Goal: Task Accomplishment & Management: Manage account settings

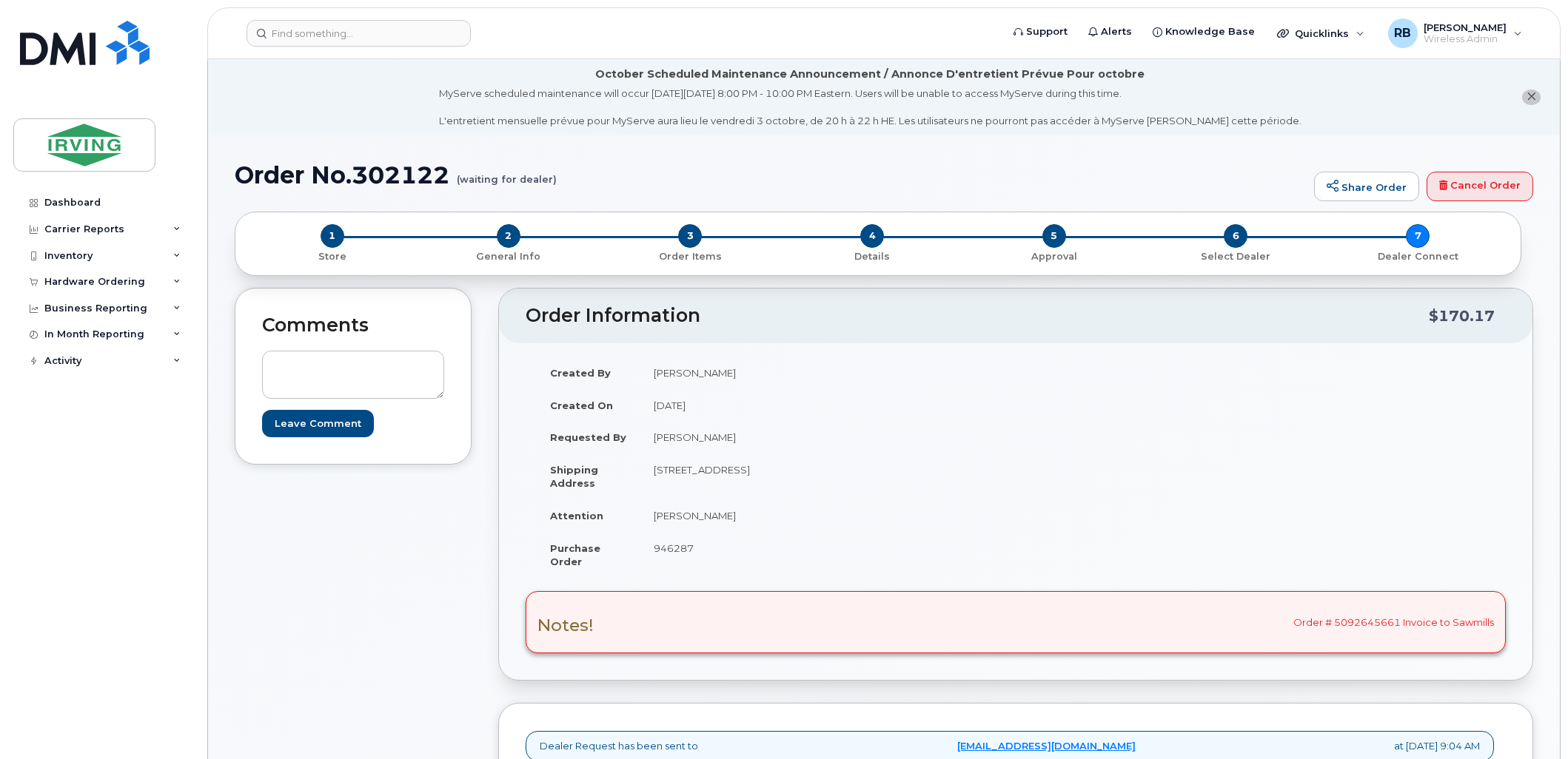
scroll to position [219, 0]
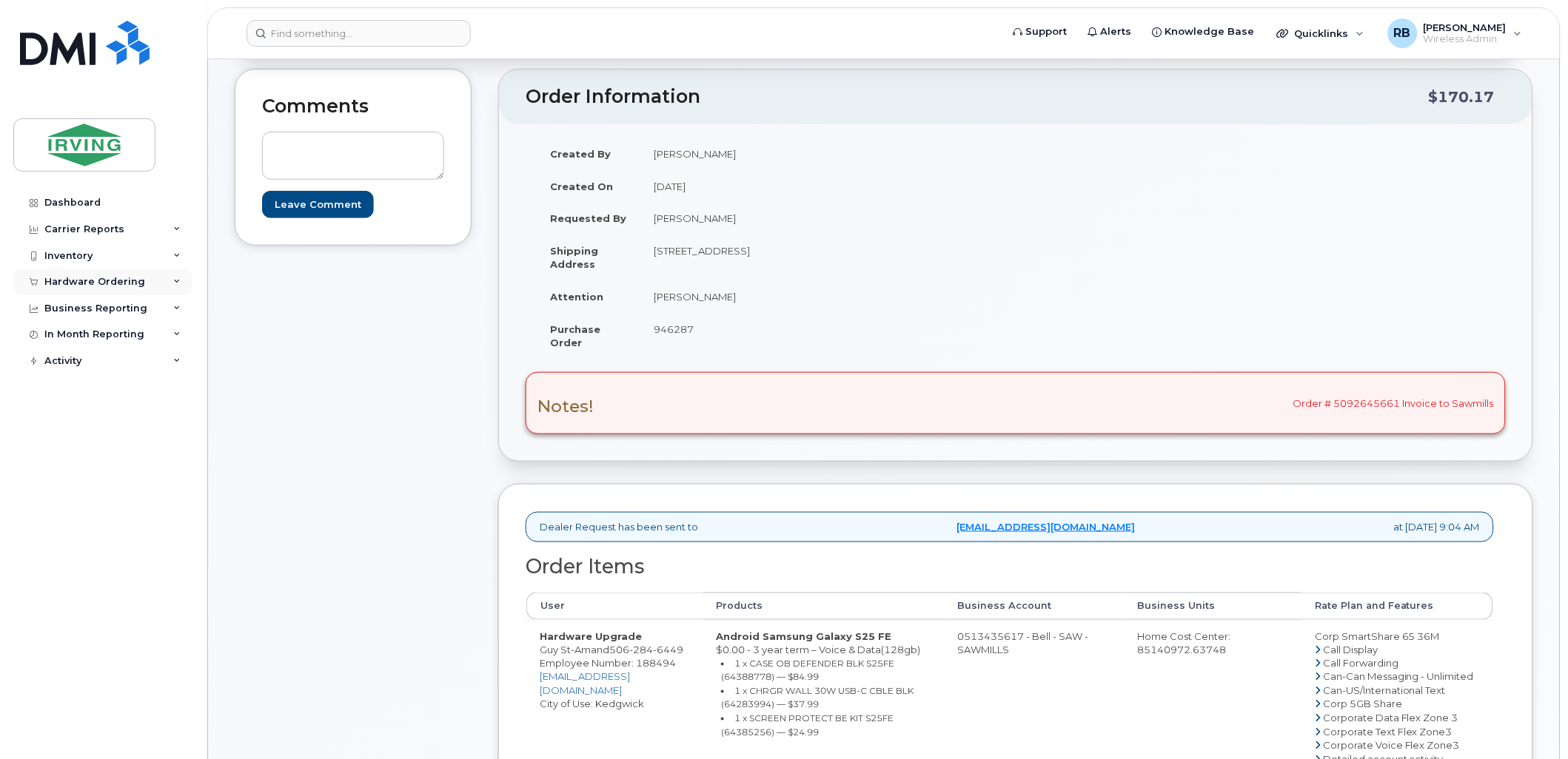
click at [91, 276] on div "Hardware Ordering" at bounding box center [95, 282] width 101 height 12
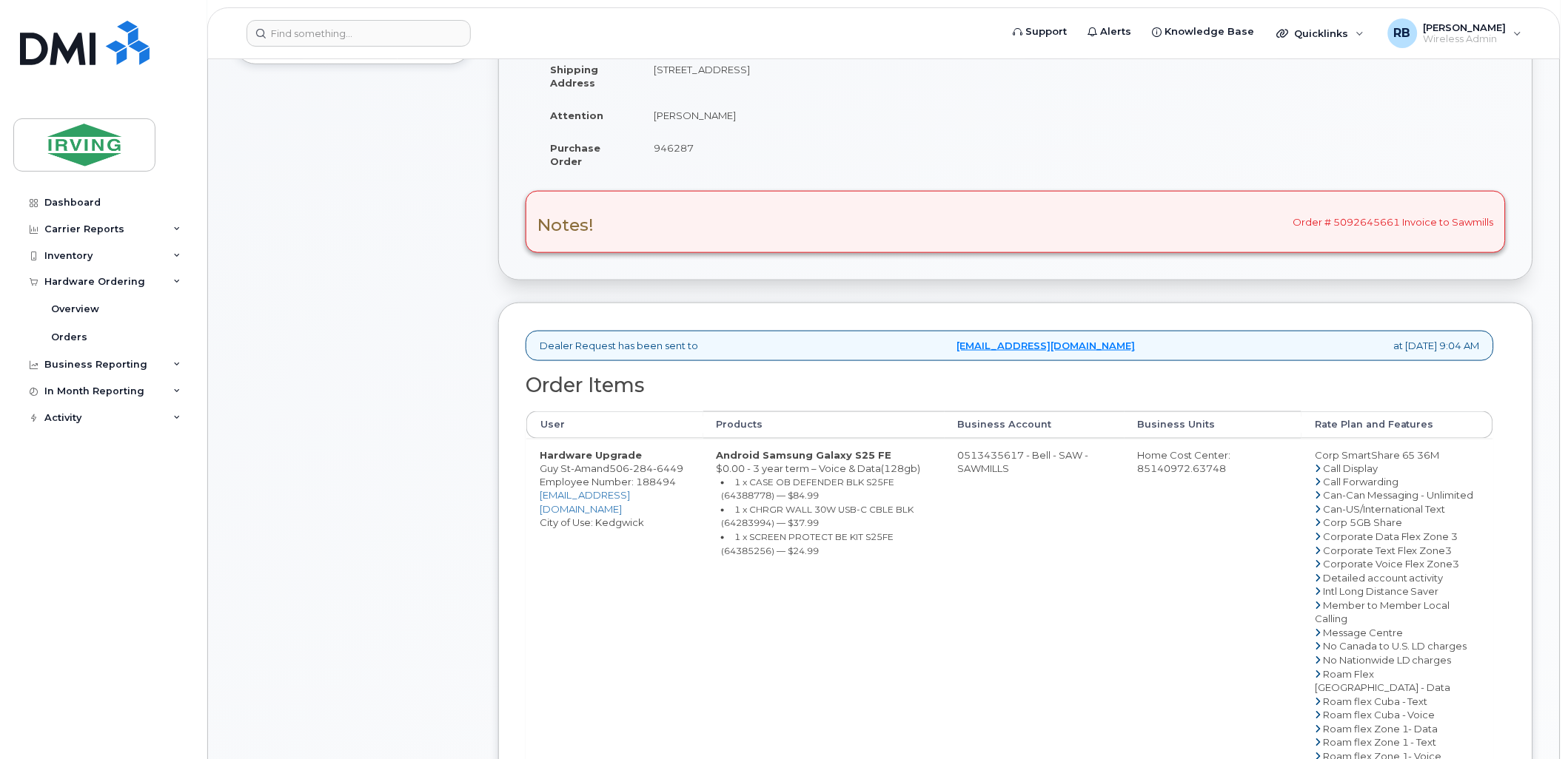
scroll to position [438, 0]
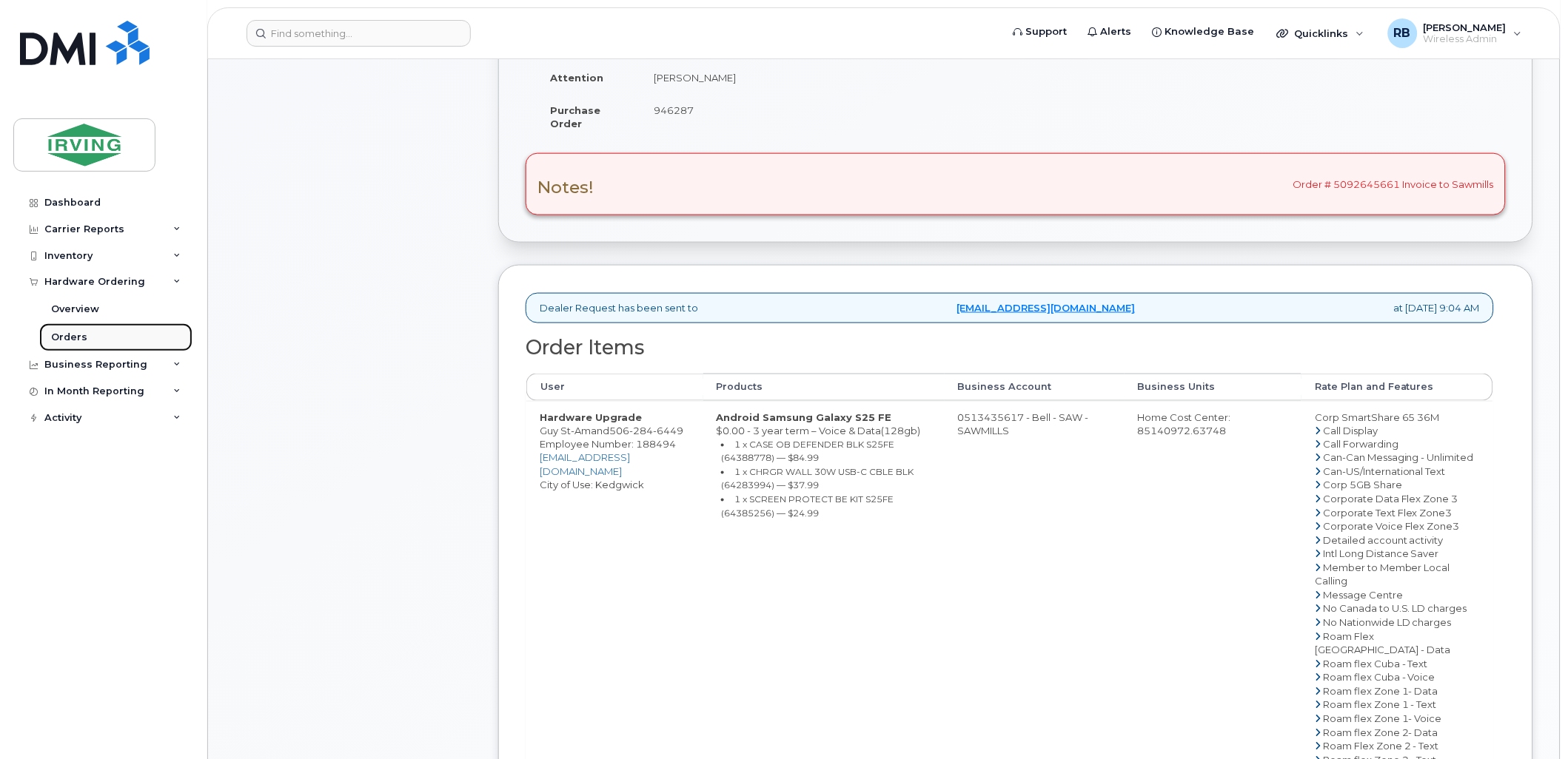
click at [52, 344] on div "Orders" at bounding box center [69, 337] width 36 height 13
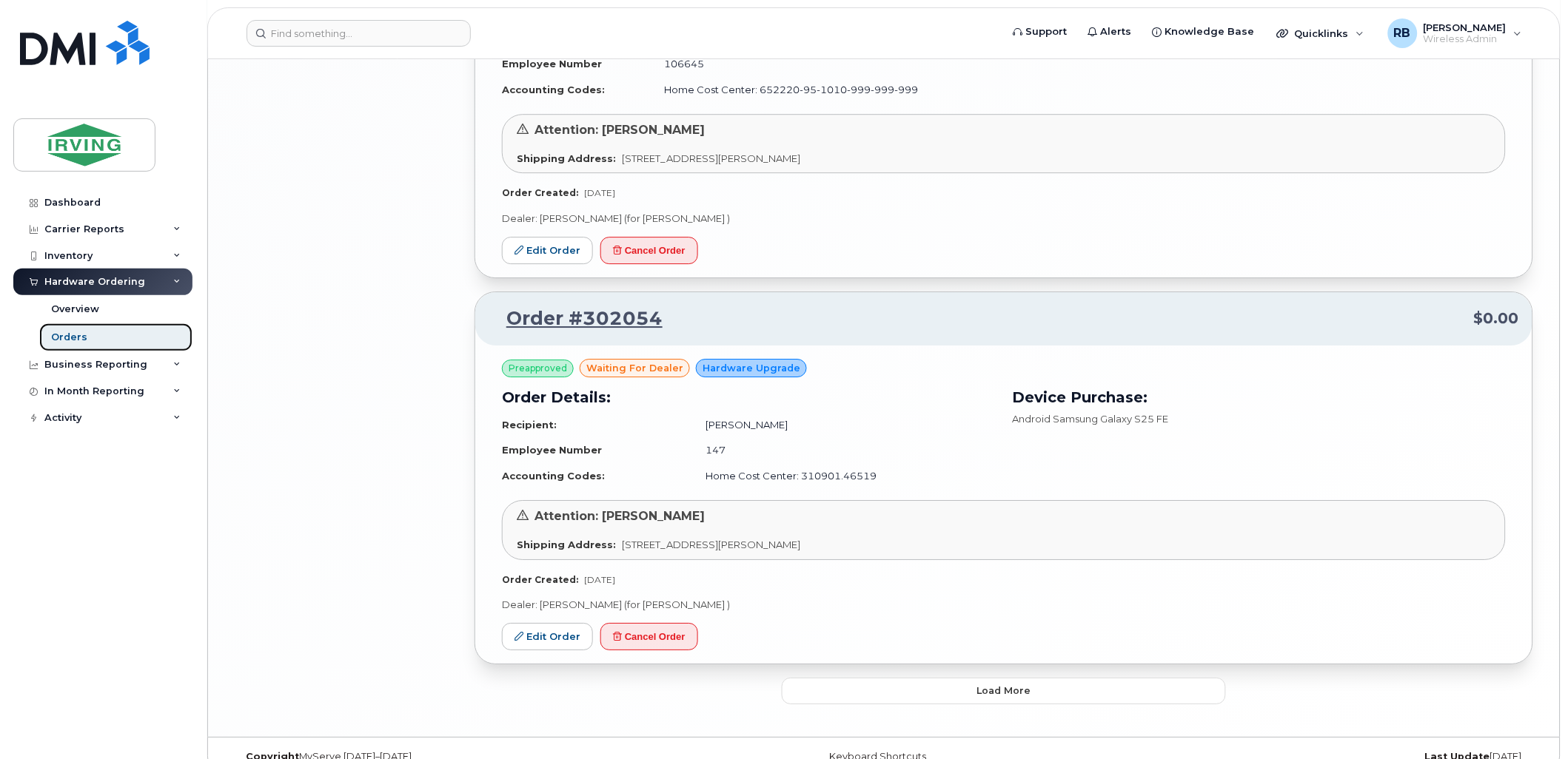
scroll to position [3102, 0]
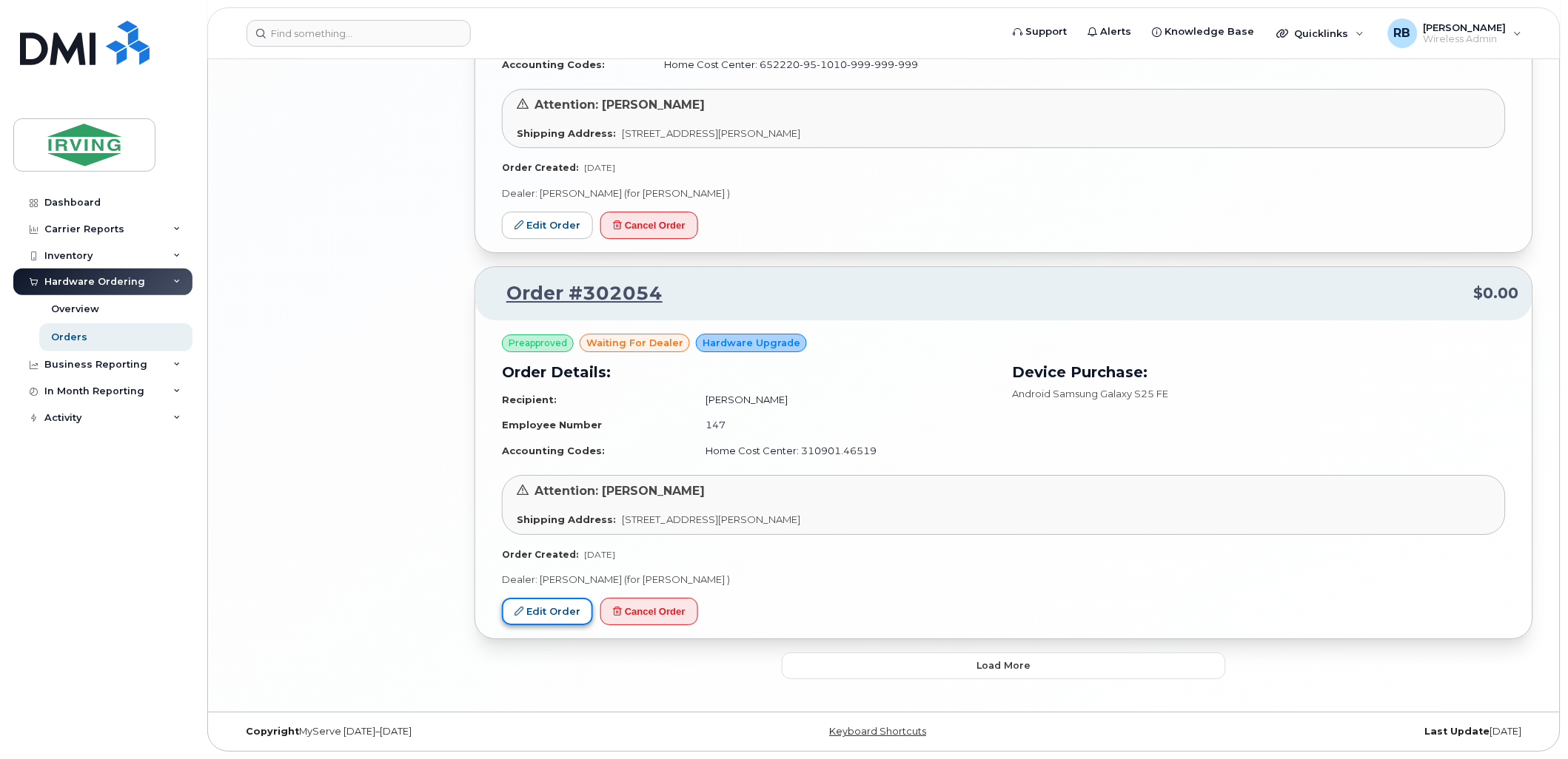
click at [549, 619] on link "Edit Order" at bounding box center [547, 612] width 91 height 27
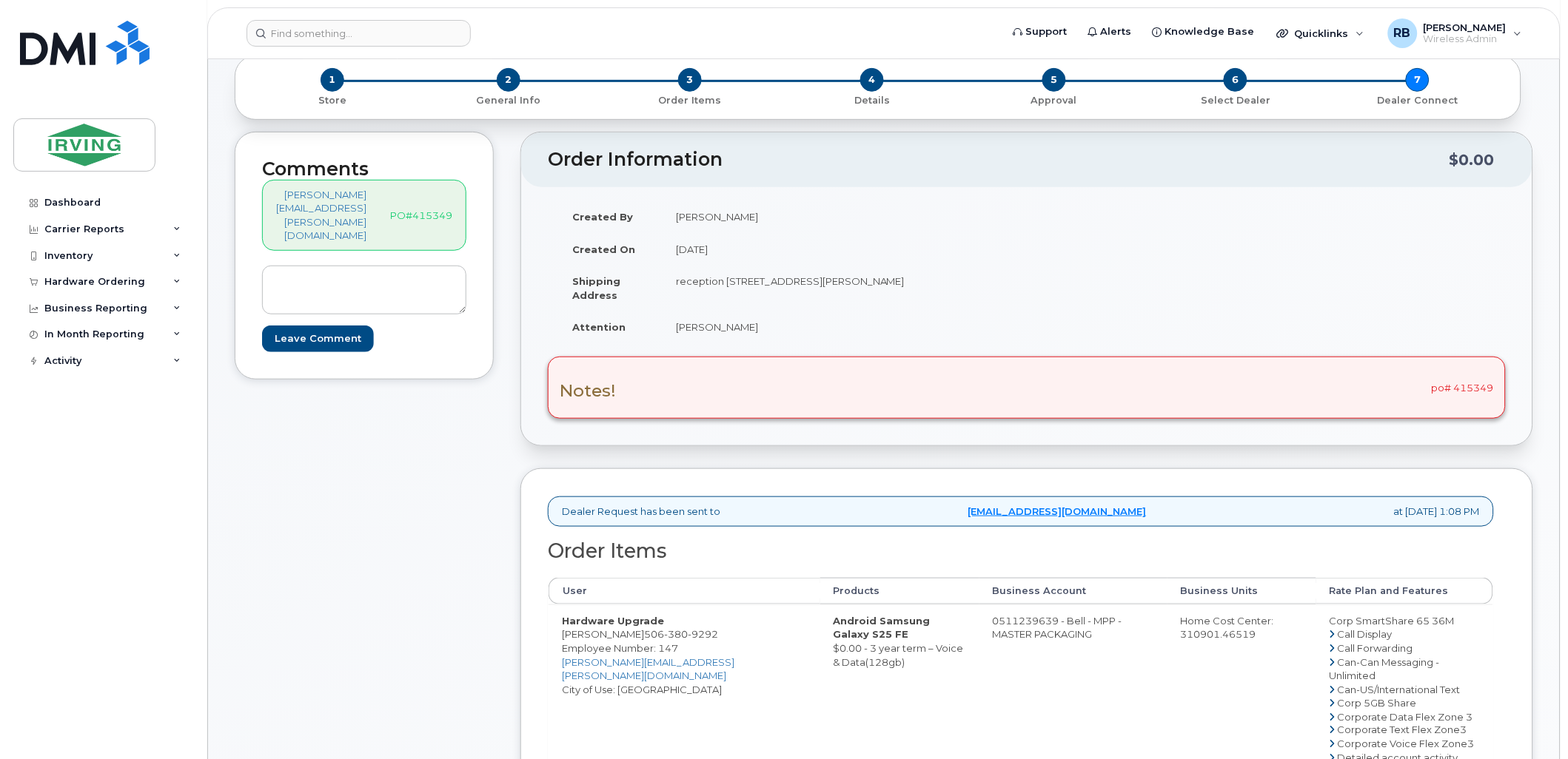
scroll to position [108, 0]
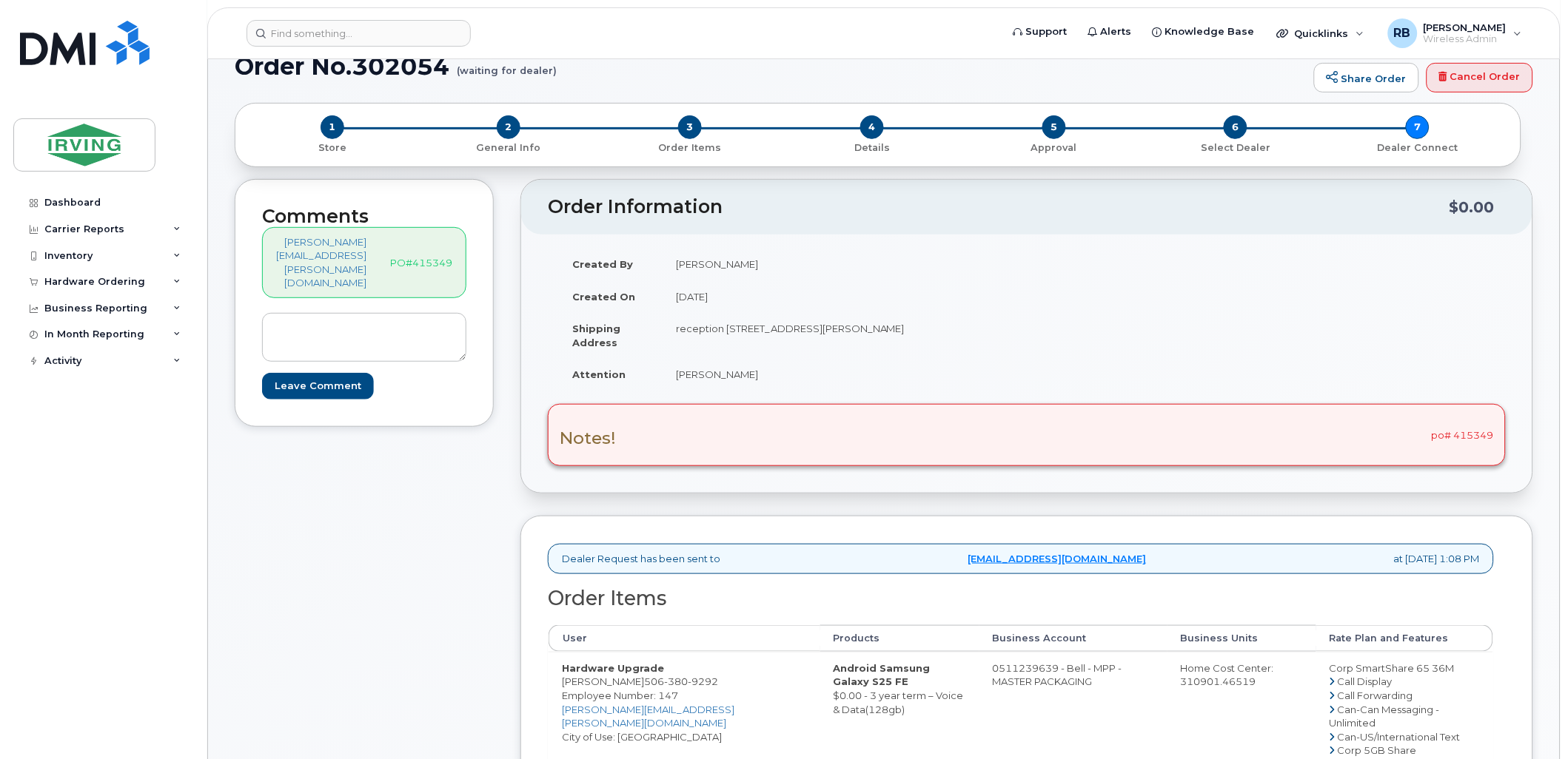
click at [1469, 438] on div "Notes! po# 415349" at bounding box center [1026, 434] width 958 height 62
copy div "415349"
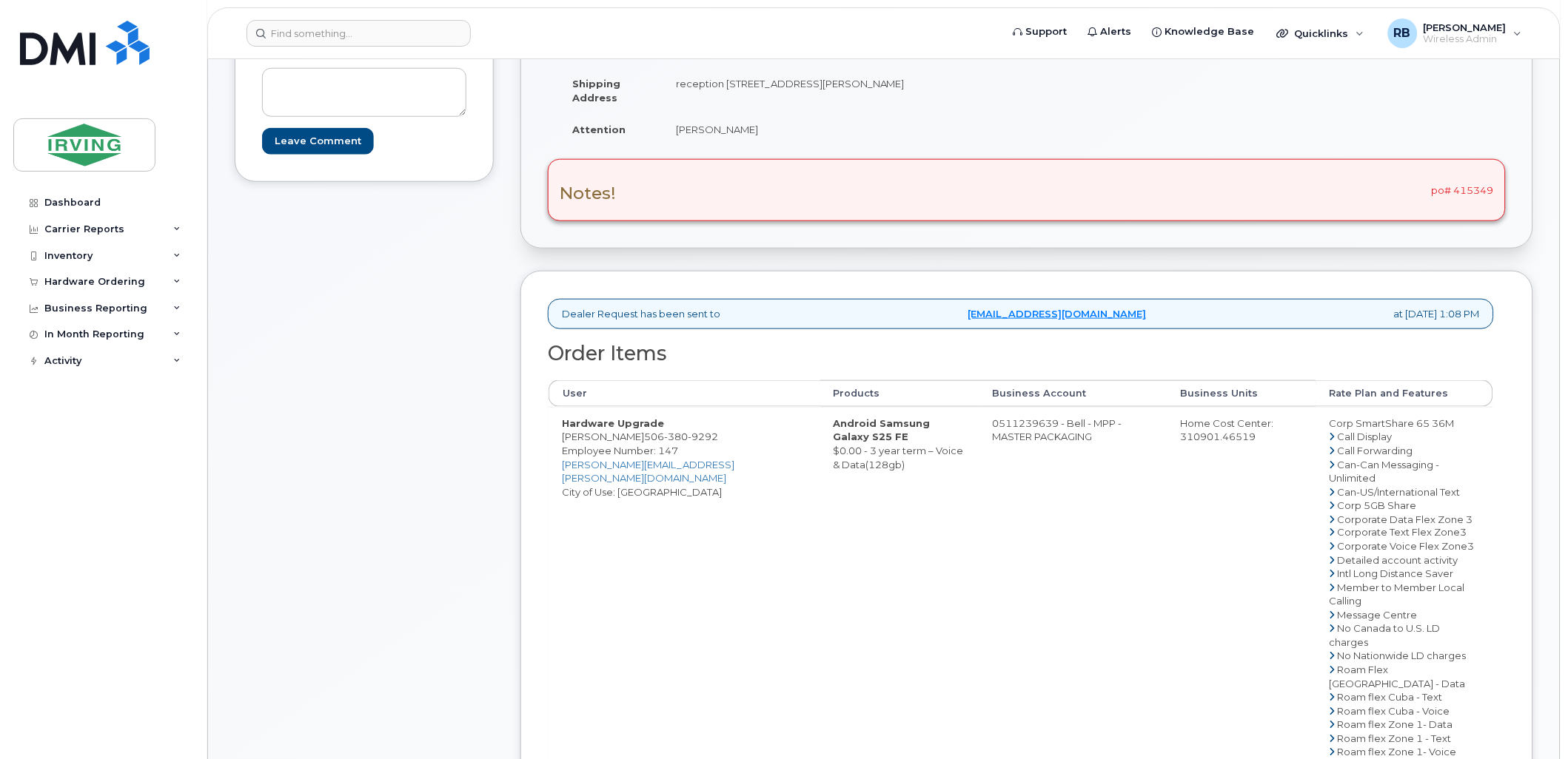
scroll to position [438, 0]
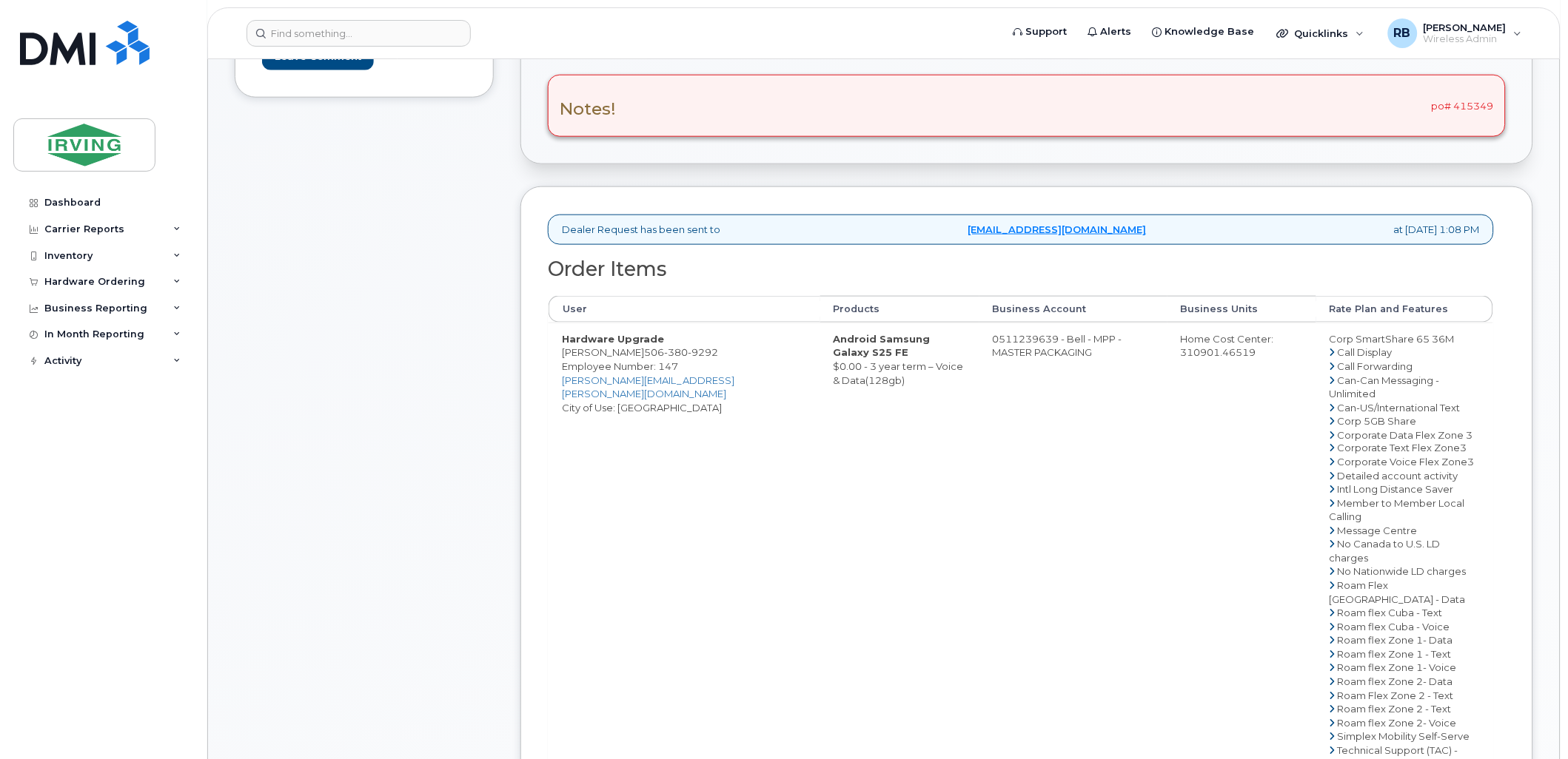
drag, startPoint x: 730, startPoint y: 350, endPoint x: 664, endPoint y: 350, distance: 66.0
click at [664, 350] on td "Hardware Upgrade Martin Richard 506 380 9292 Employee Number: 147 richard.marti…" at bounding box center [684, 593] width 272 height 540
copy td "[PERSON_NAME]"
click at [444, 243] on div "Comments leblanc.renelle@masterpackaging.com PO#415349 Leave Comment" at bounding box center [364, 444] width 259 height 1188
click at [1048, 341] on td "0511239639 - Bell - MPP - MASTER PACKAGING" at bounding box center [1073, 593] width 188 height 540
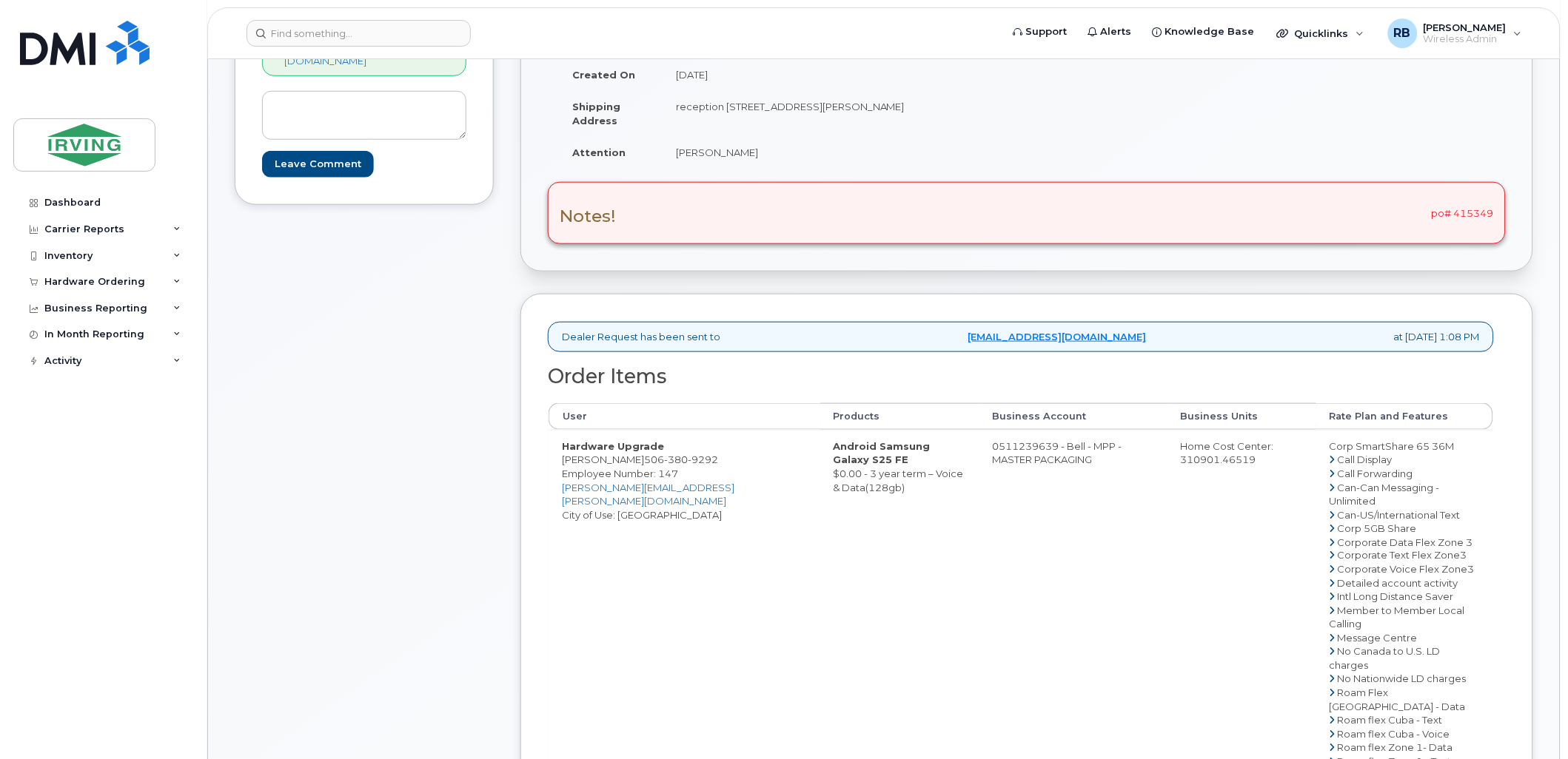
scroll to position [219, 0]
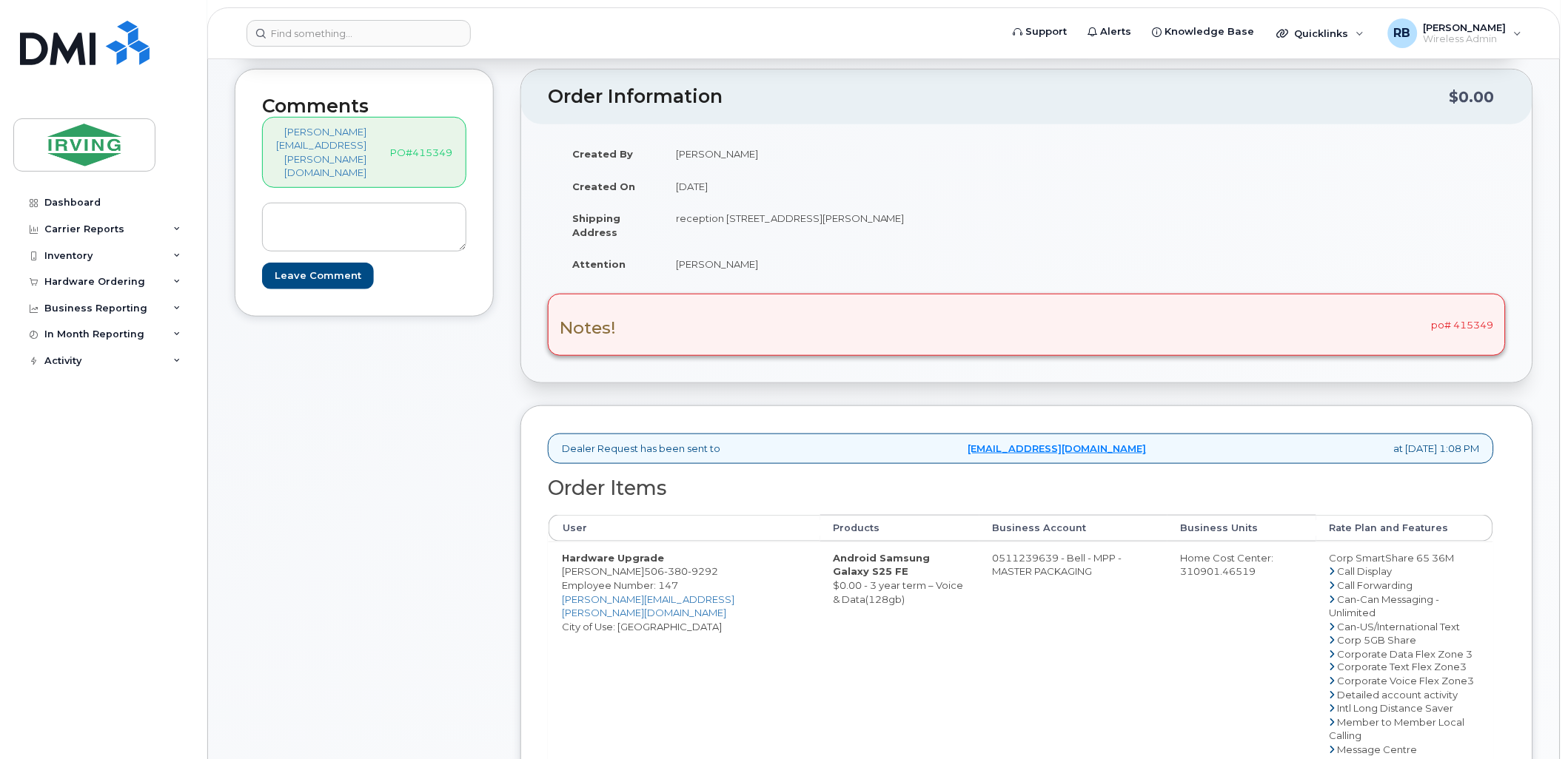
click at [841, 262] on td "[PERSON_NAME]" at bounding box center [839, 264] width 353 height 33
copy div "[PERSON_NAME]"
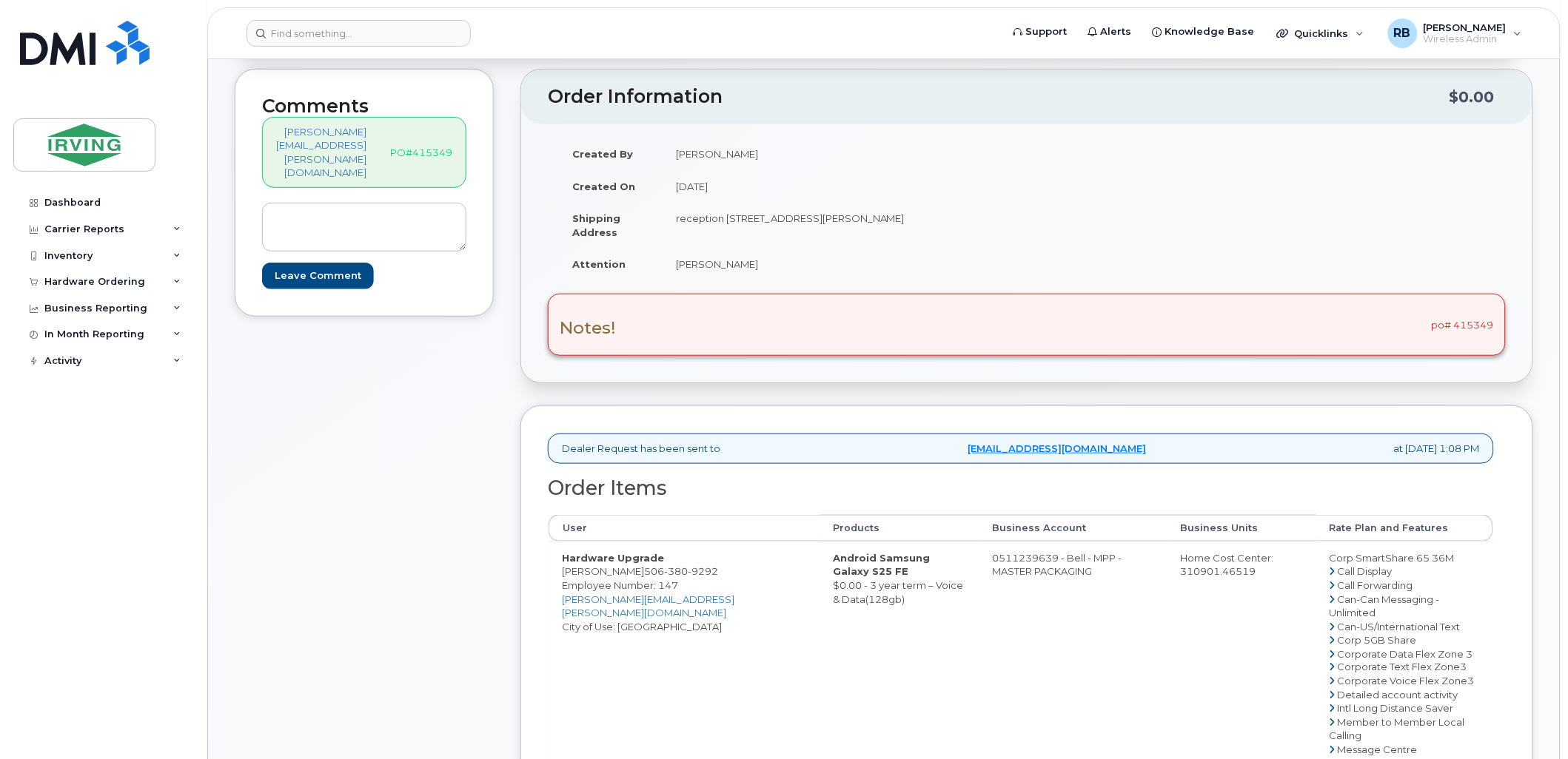
drag, startPoint x: 732, startPoint y: 572, endPoint x: 661, endPoint y: 570, distance: 71.0
copy td "[PERSON_NAME]"
click at [476, 505] on div "Comments leblanc.renelle@masterpackaging.com PO#415349 Leave Comment" at bounding box center [364, 663] width 259 height 1188
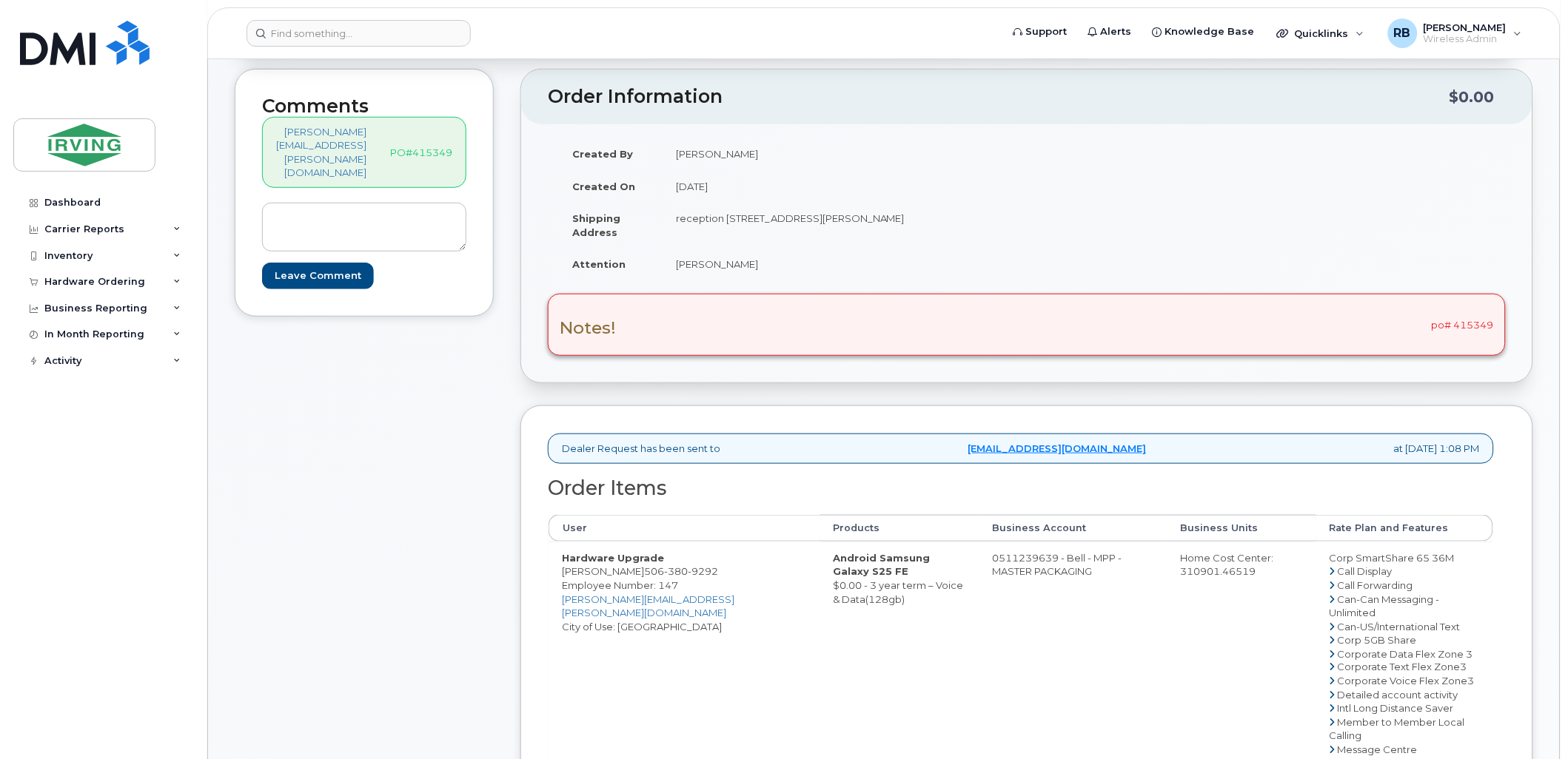
drag, startPoint x: 1093, startPoint y: 558, endPoint x: 1036, endPoint y: 561, distance: 57.1
copy td "511239639"
click at [687, 574] on span "380" at bounding box center [675, 571] width 24 height 12
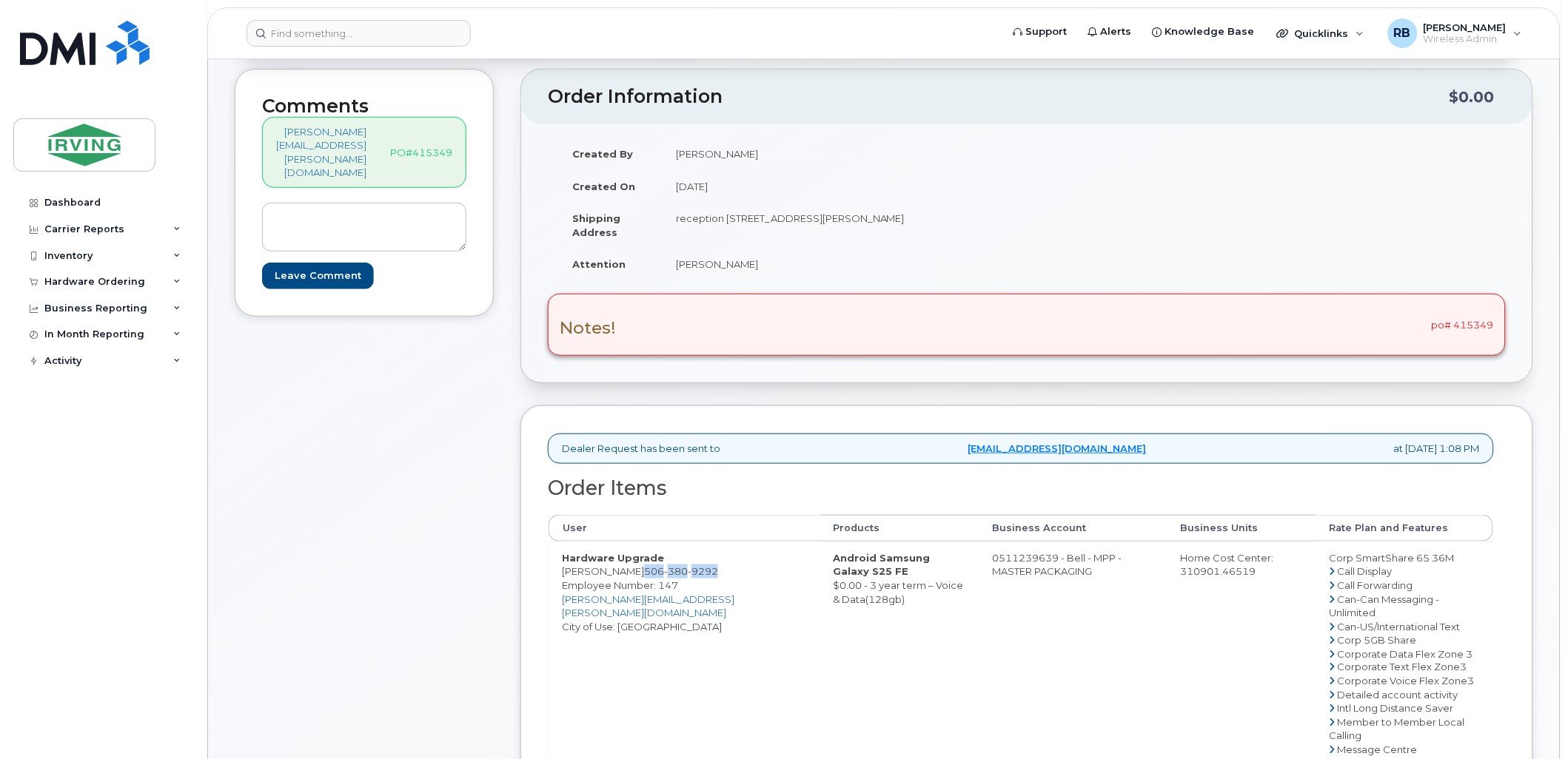
click at [687, 574] on span "380" at bounding box center [675, 571] width 24 height 12
copy span "506 380 9292"
click at [416, 409] on div "Comments leblanc.renelle@masterpackaging.com PO#415349 Leave Comment" at bounding box center [364, 663] width 259 height 1188
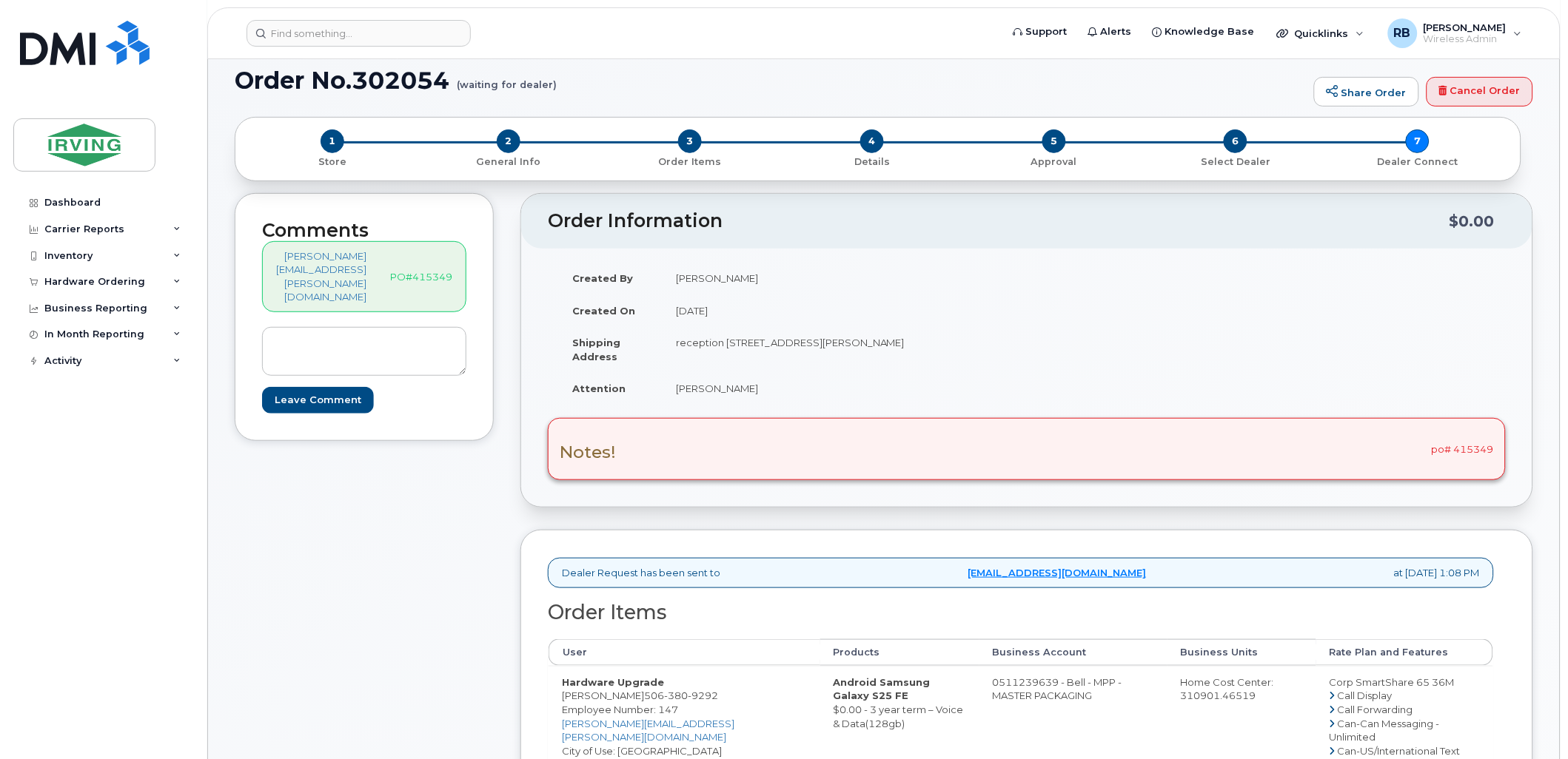
scroll to position [205, 0]
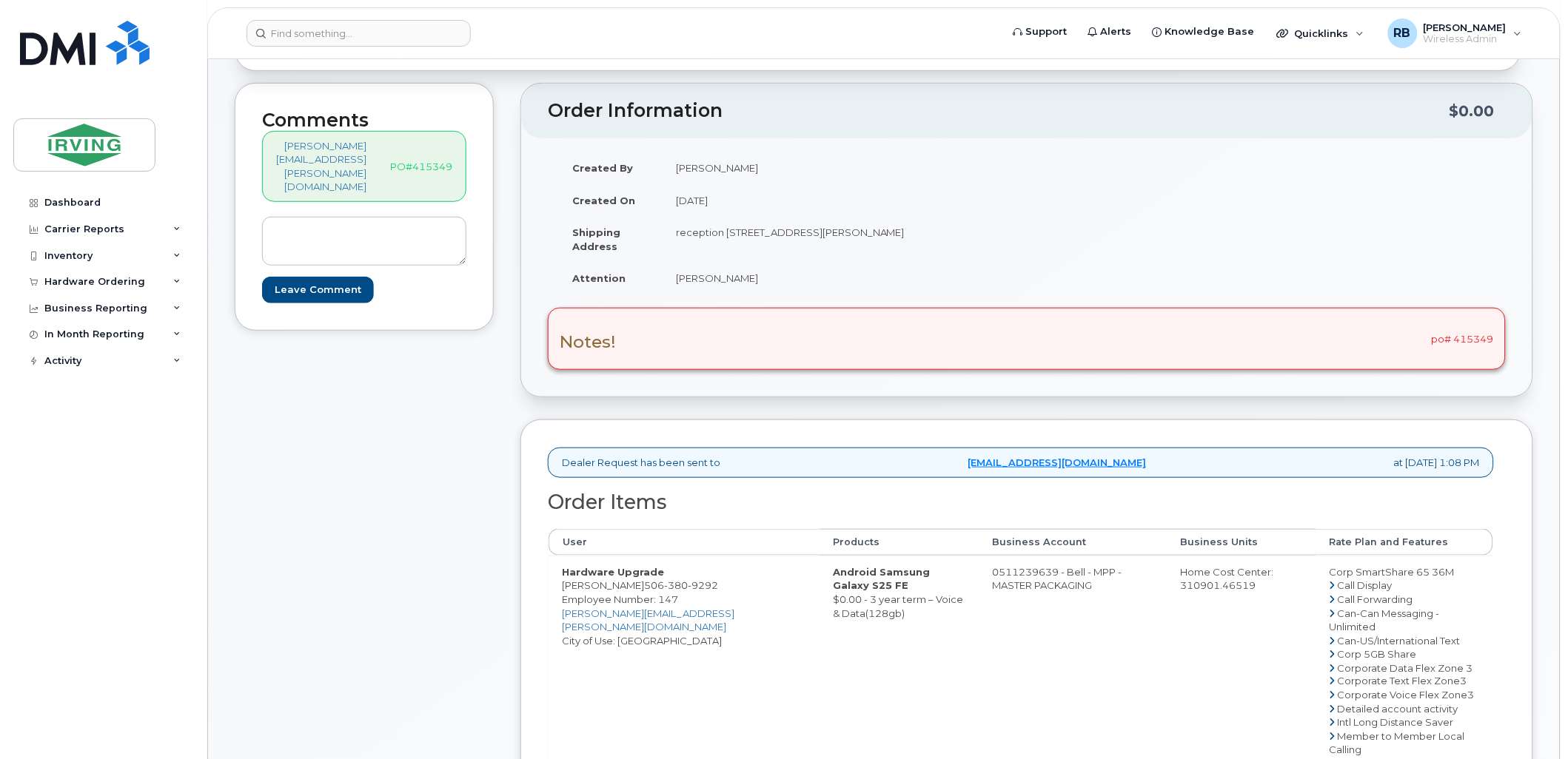
click at [471, 410] on div "Comments leblanc.renelle@masterpackaging.com PO#415349 Leave Comment" at bounding box center [364, 677] width 259 height 1188
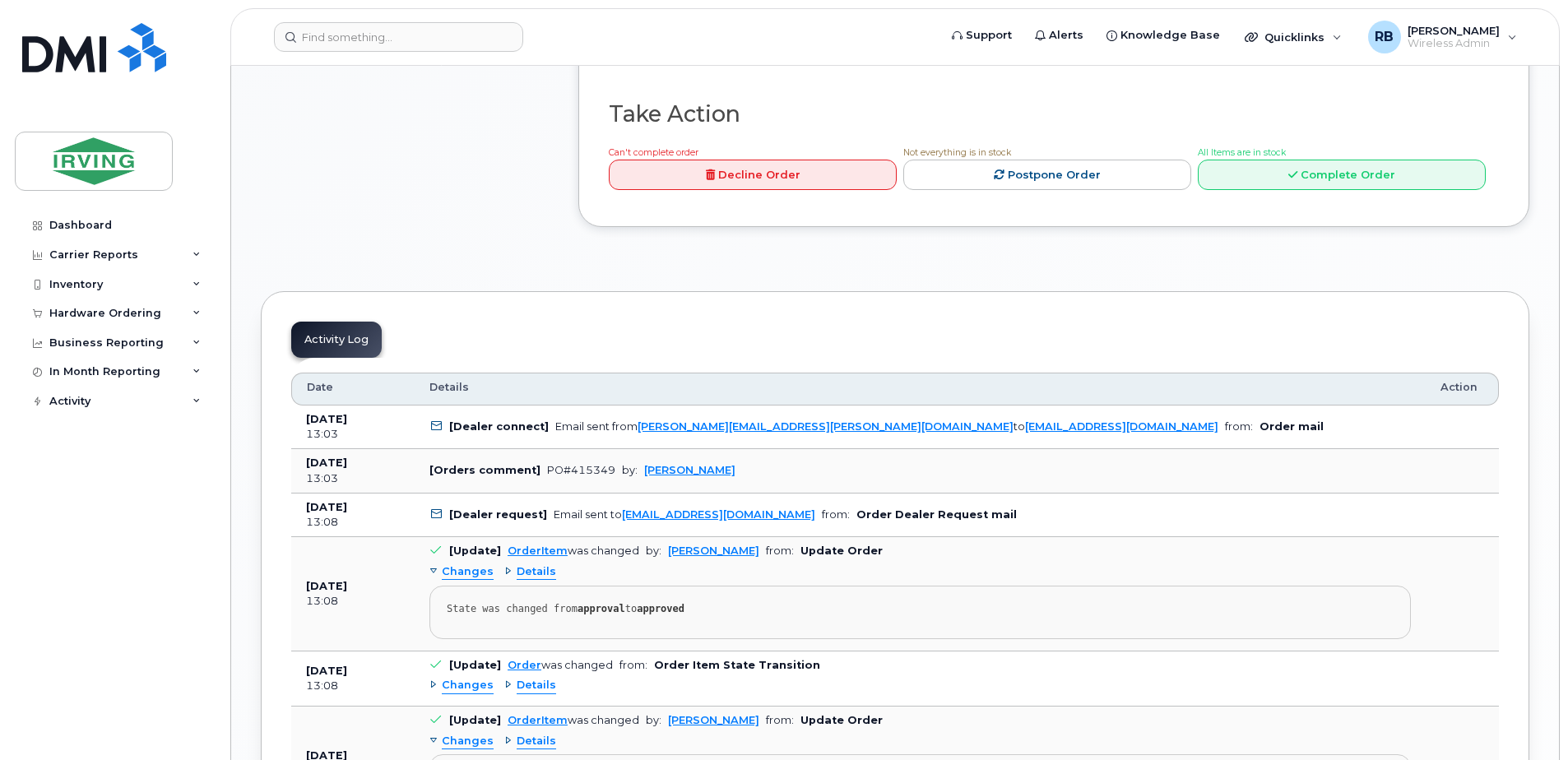
scroll to position [1536, 0]
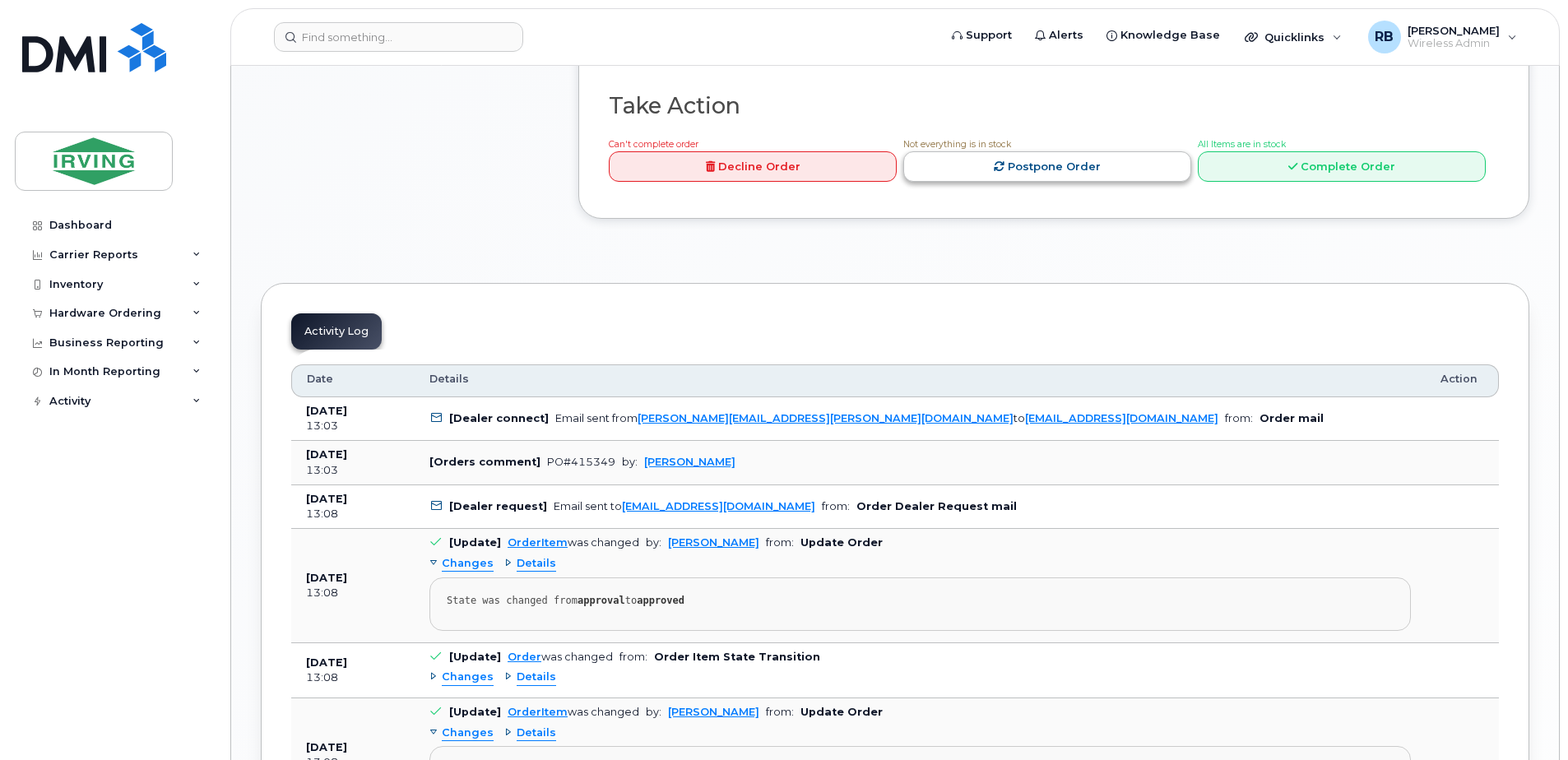
click at [1092, 182] on link "Postpone Order" at bounding box center [1047, 166] width 288 height 31
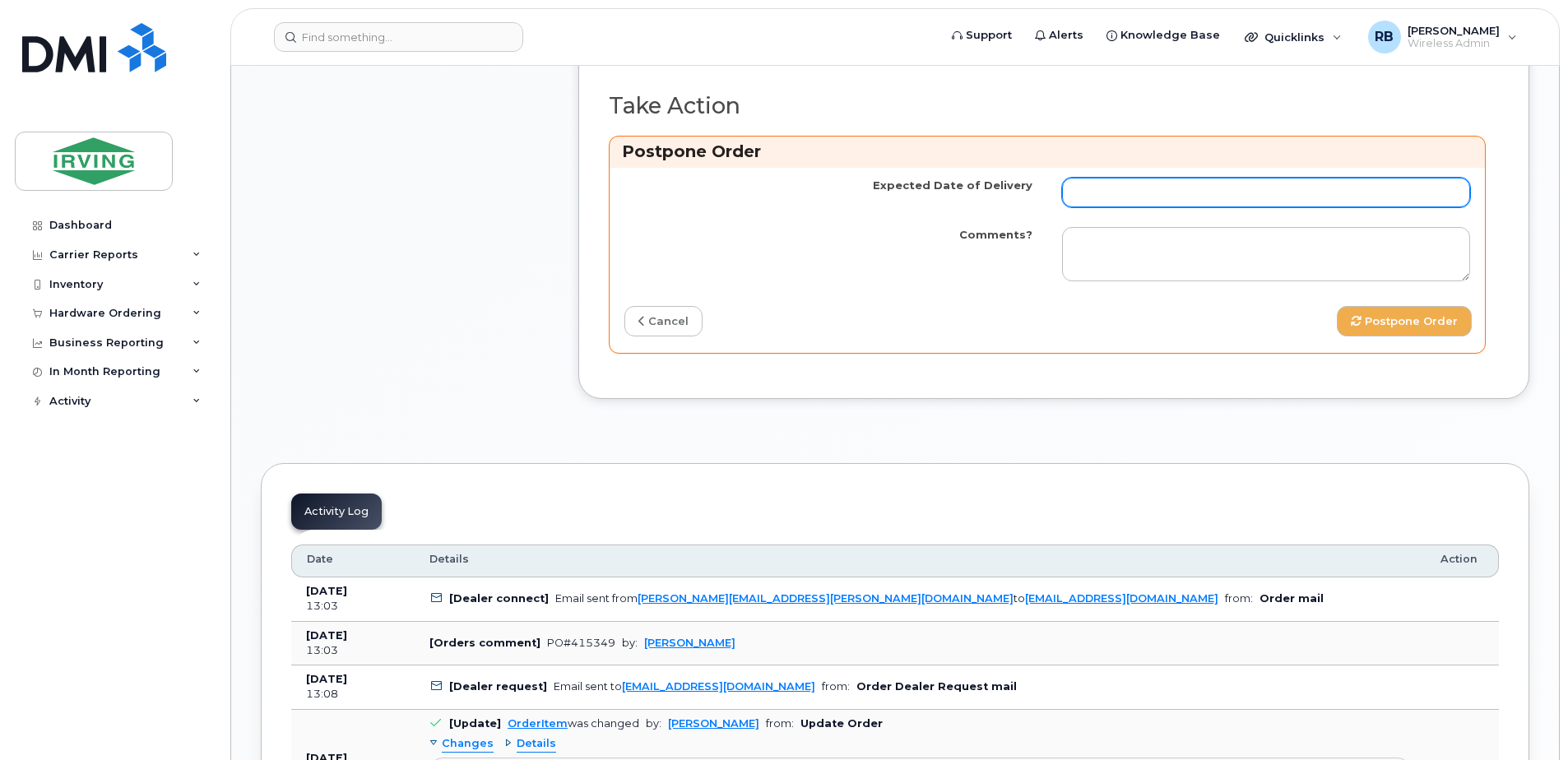
click at [1133, 207] on input "Expected Date of Delivery" at bounding box center [1266, 192] width 408 height 30
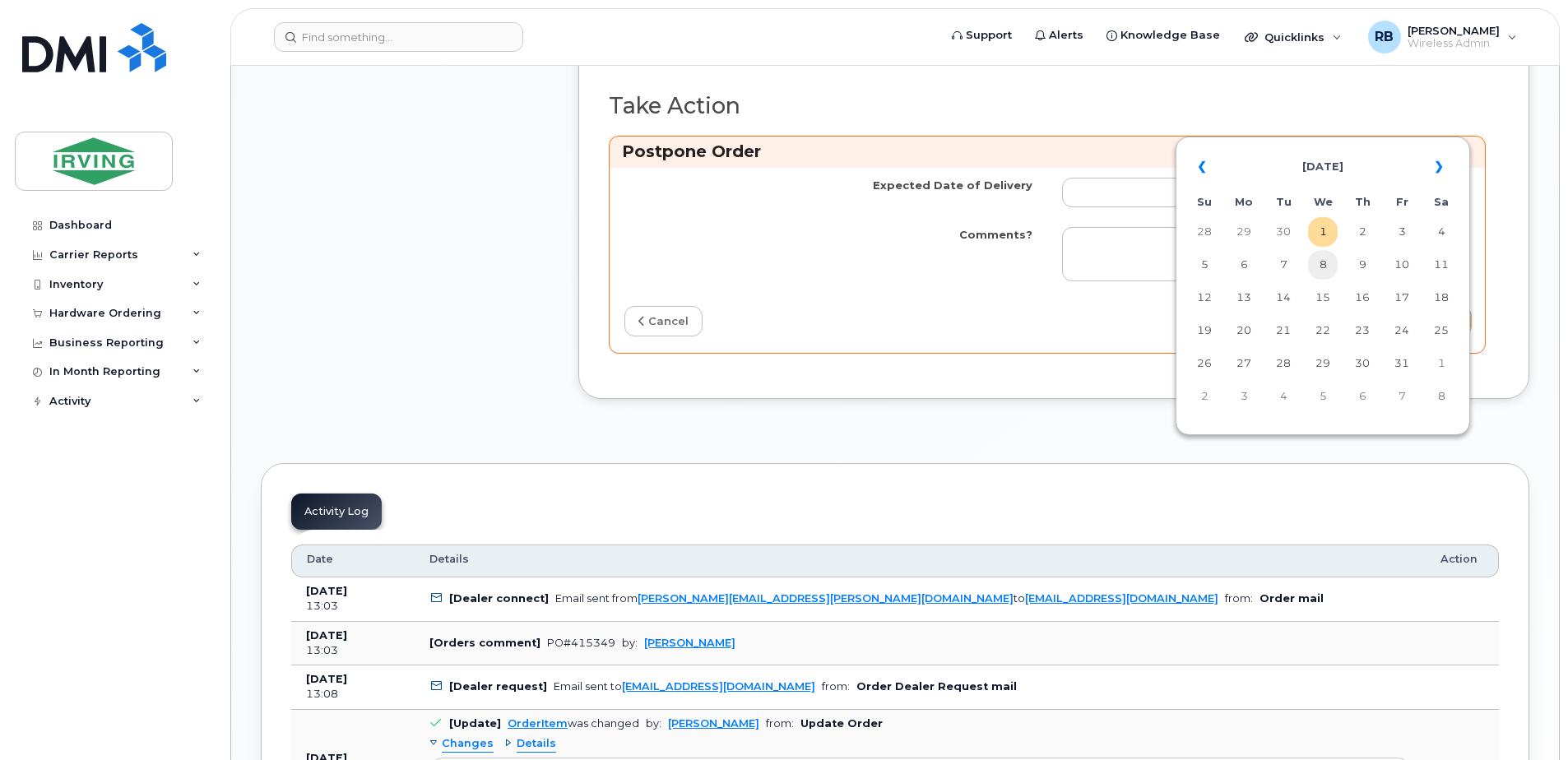
click at [1318, 268] on td "8" at bounding box center [1323, 265] width 30 height 30
type input "2025-10-08"
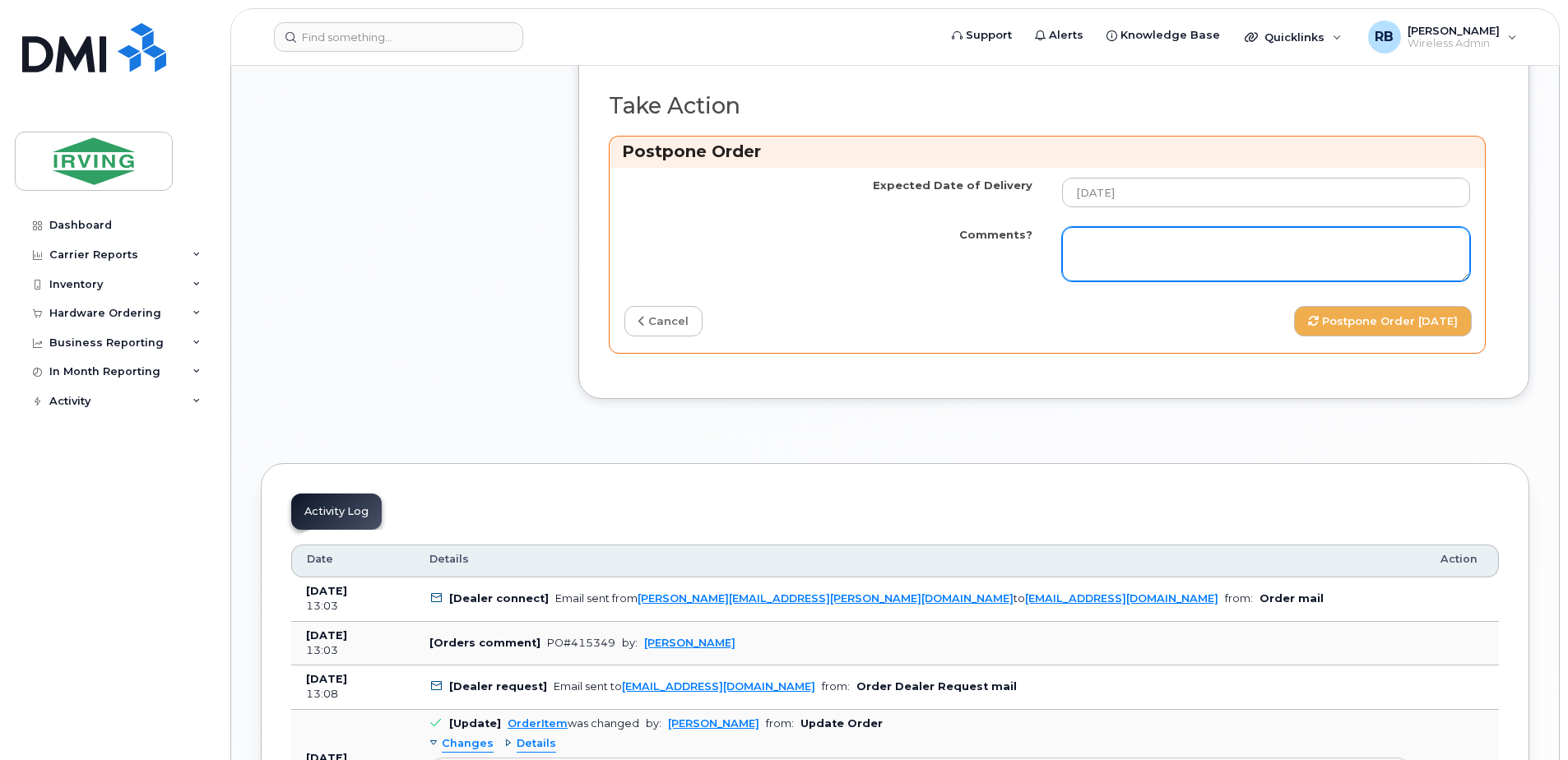
click at [1203, 281] on textarea "Comments?" at bounding box center [1266, 254] width 408 height 54
paste textarea "From: Chandler Business Support Sent: Wednesday, October 1, 2025 11:57 AM To: L…"
type textarea "From: Chandler Business Support Sent: Wednesday, October 1, 2025 11:57 AM To: L…"
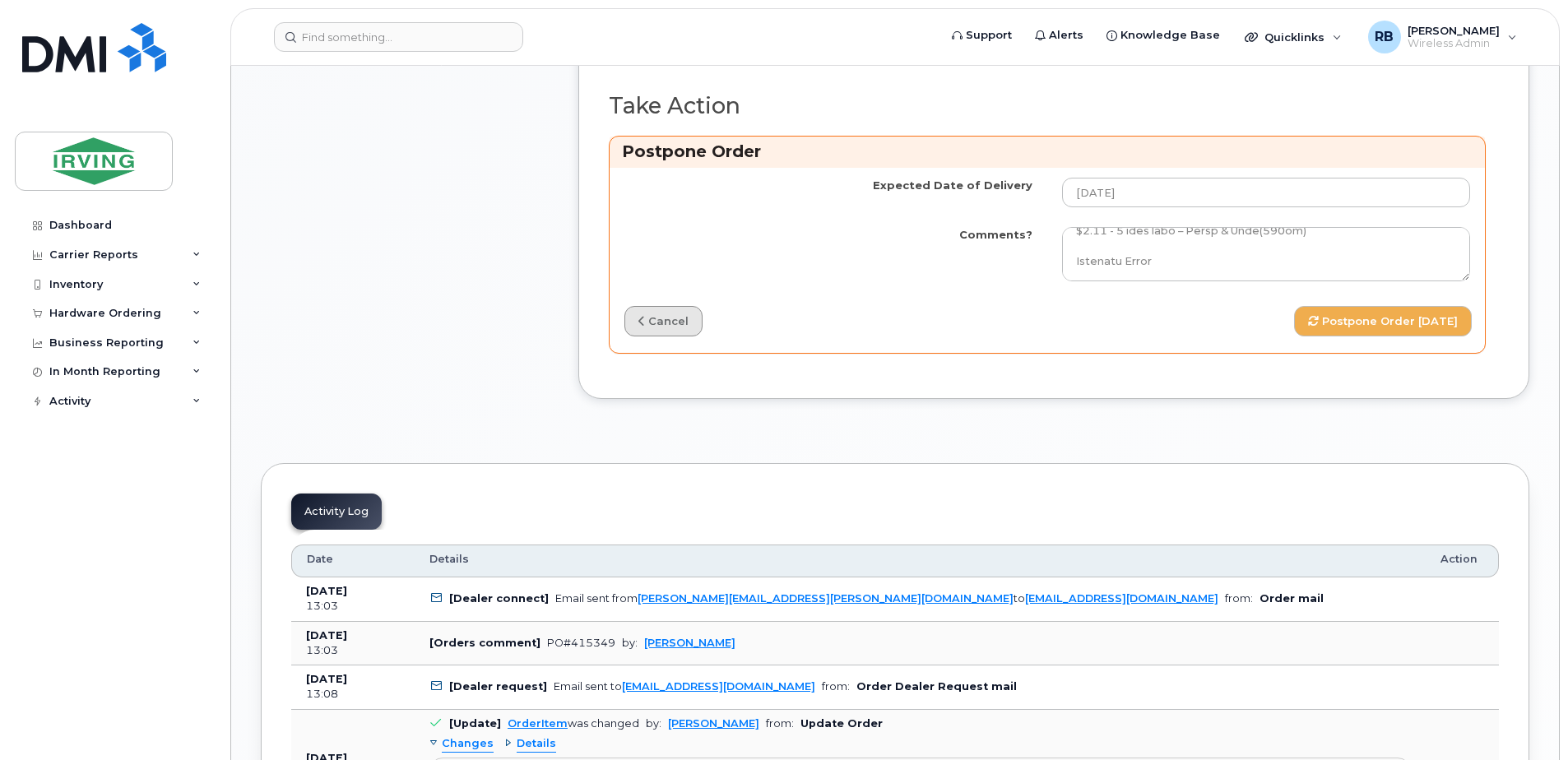
click at [703, 336] on link "cancel" at bounding box center [664, 321] width 78 height 31
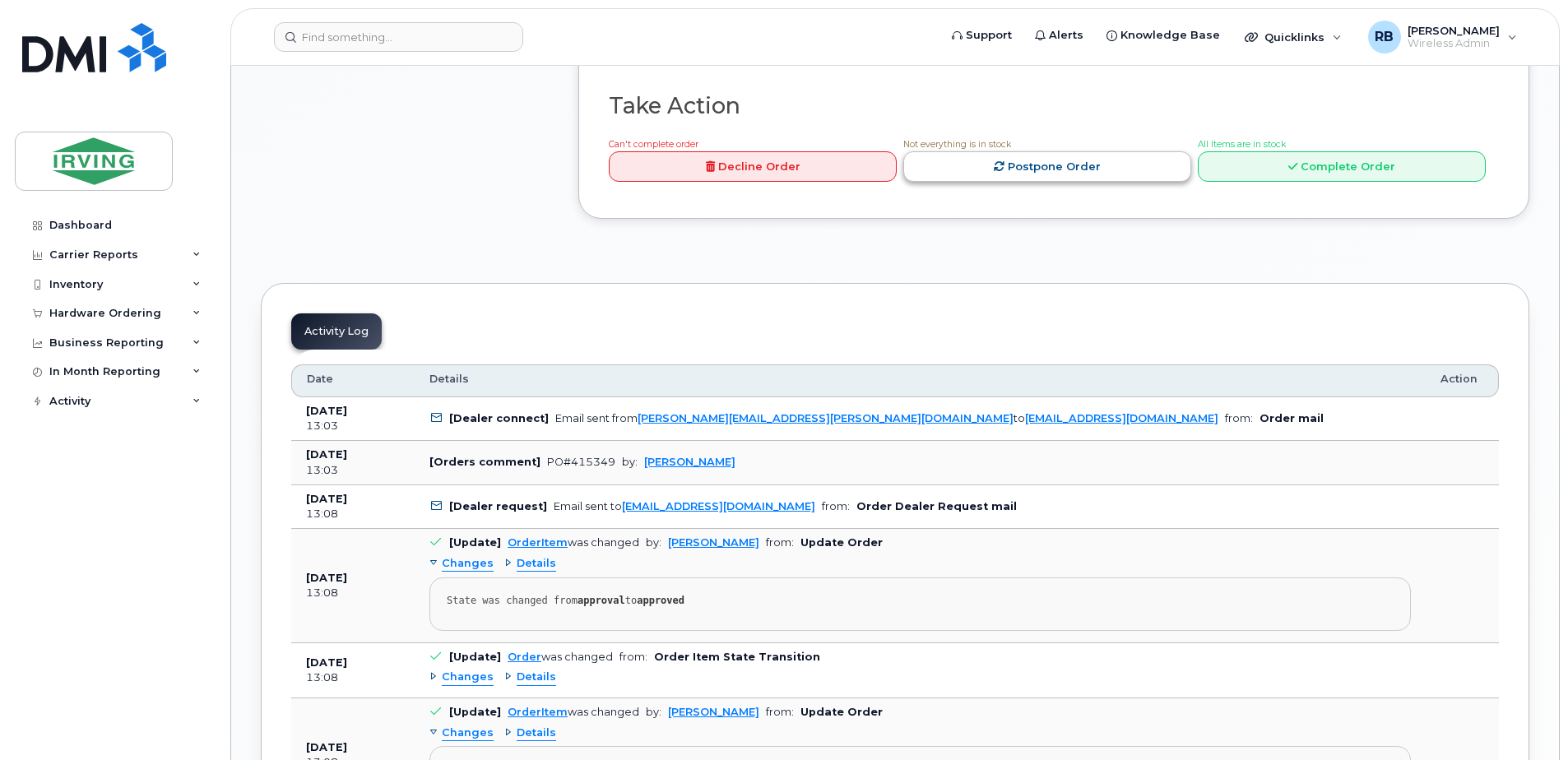
click at [1068, 182] on link "Postpone Order" at bounding box center [1047, 166] width 288 height 31
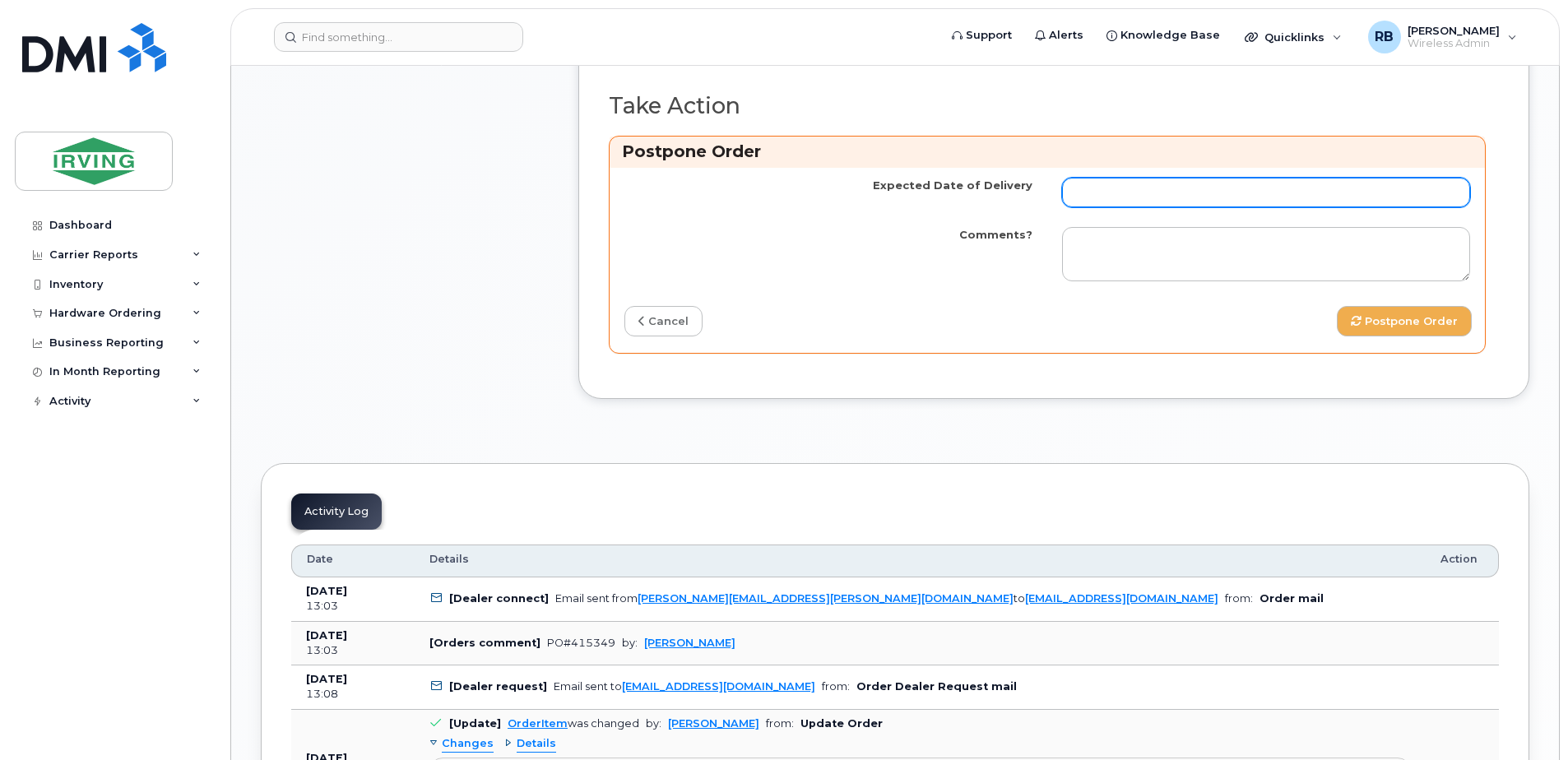
click at [1143, 207] on input "Expected Date of Delivery" at bounding box center [1266, 192] width 408 height 30
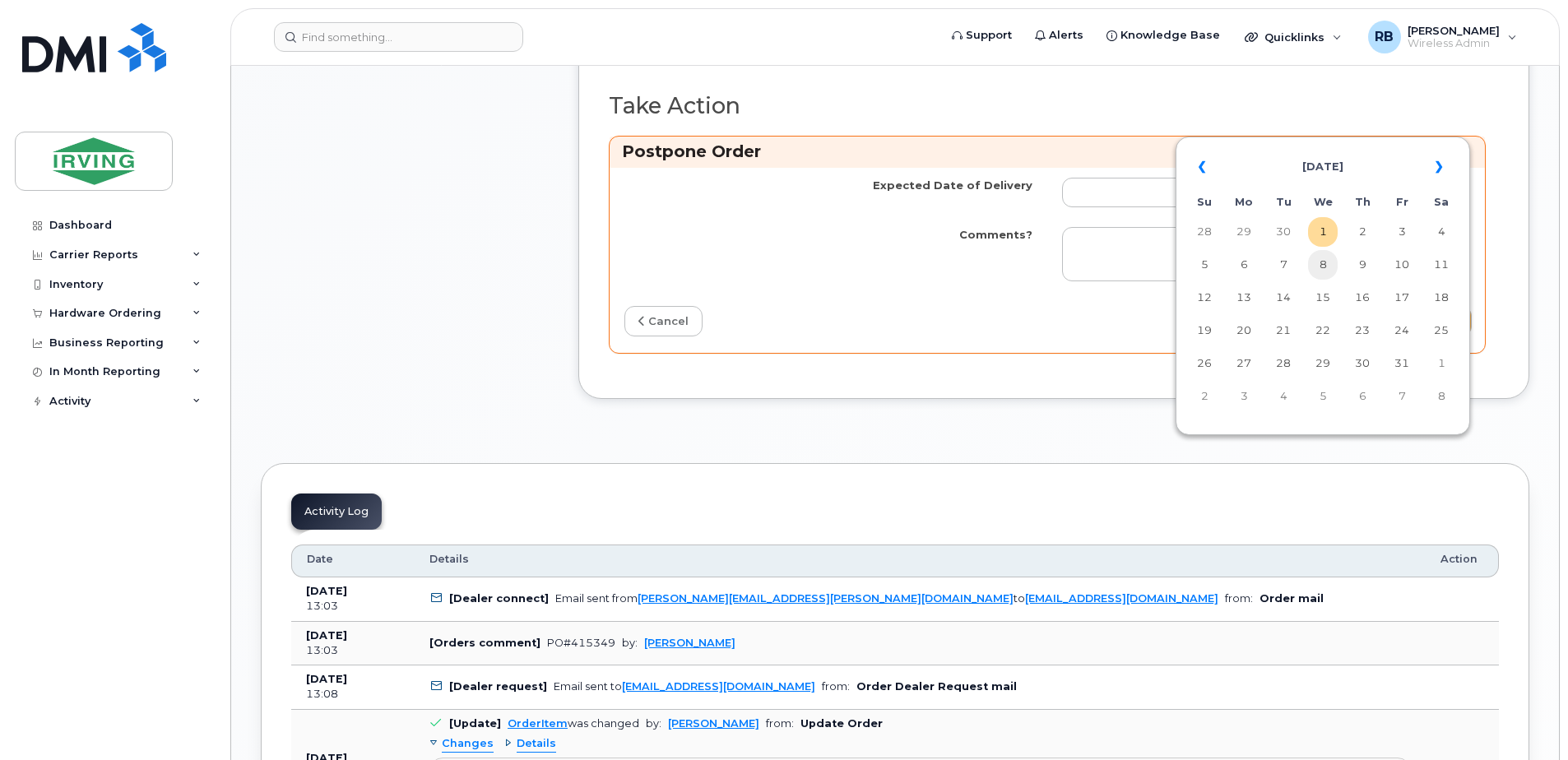
click at [1323, 269] on td "8" at bounding box center [1323, 265] width 30 height 30
type input "2025-10-08"
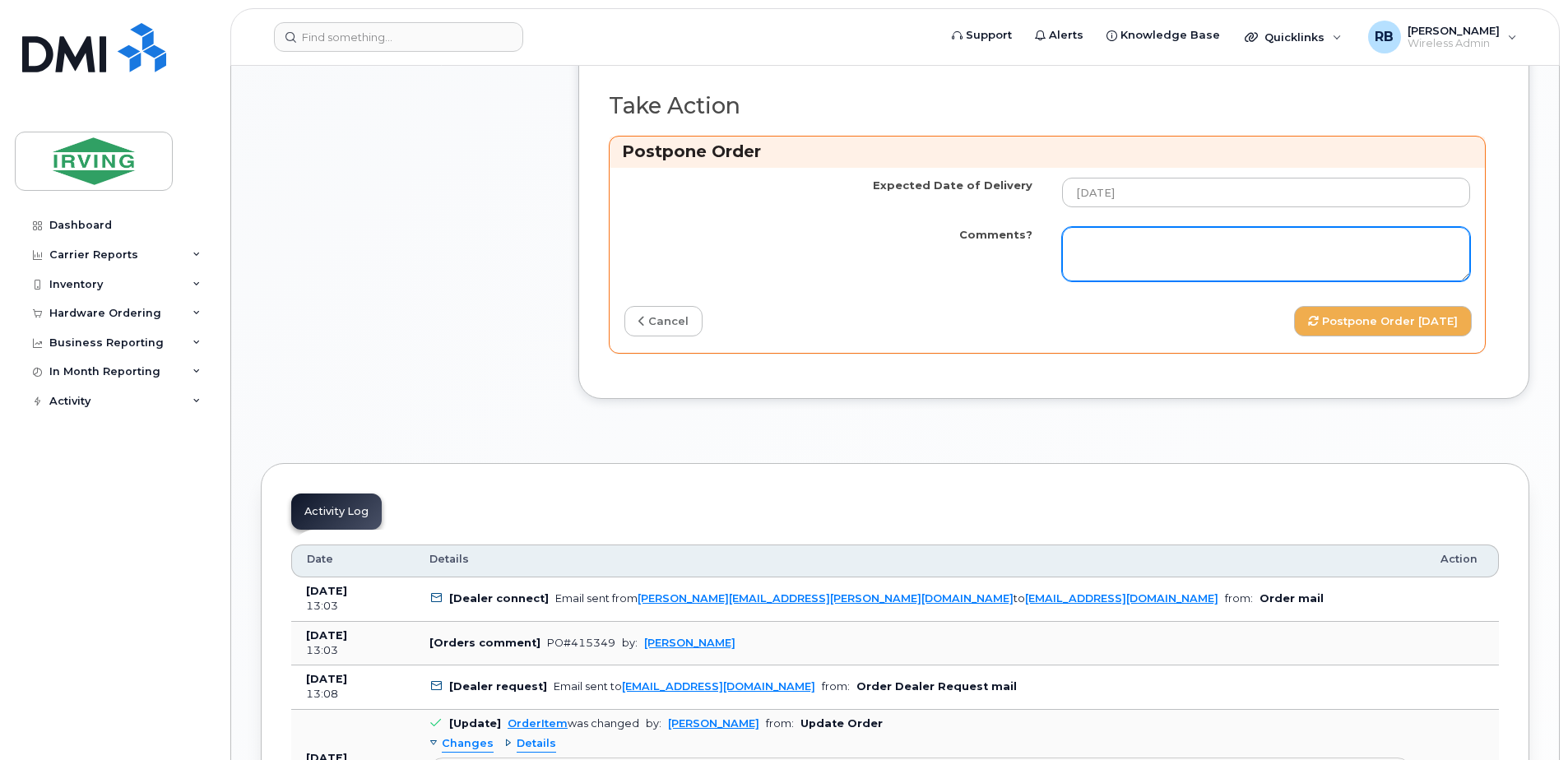
click at [1152, 281] on textarea "Comments?" at bounding box center [1266, 254] width 408 height 54
paste textarea "Order Confirmation – SO#26212163 Please note that item #[PHONE_NUMBER] (S25FE p…"
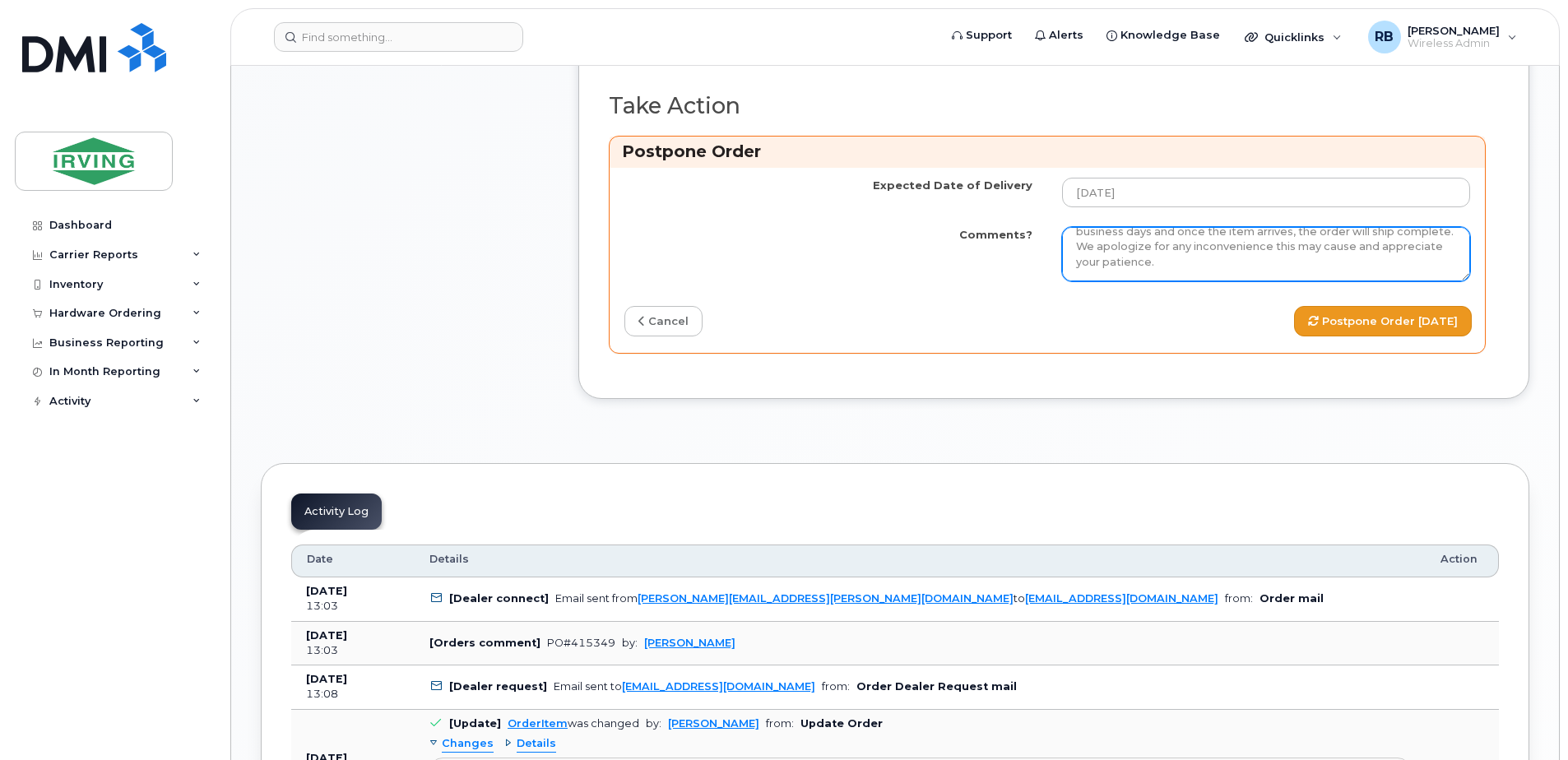
type textarea "Order Confirmation – SO#26212163 Please note that item #[PHONE_NUMBER] (S25FE p…"
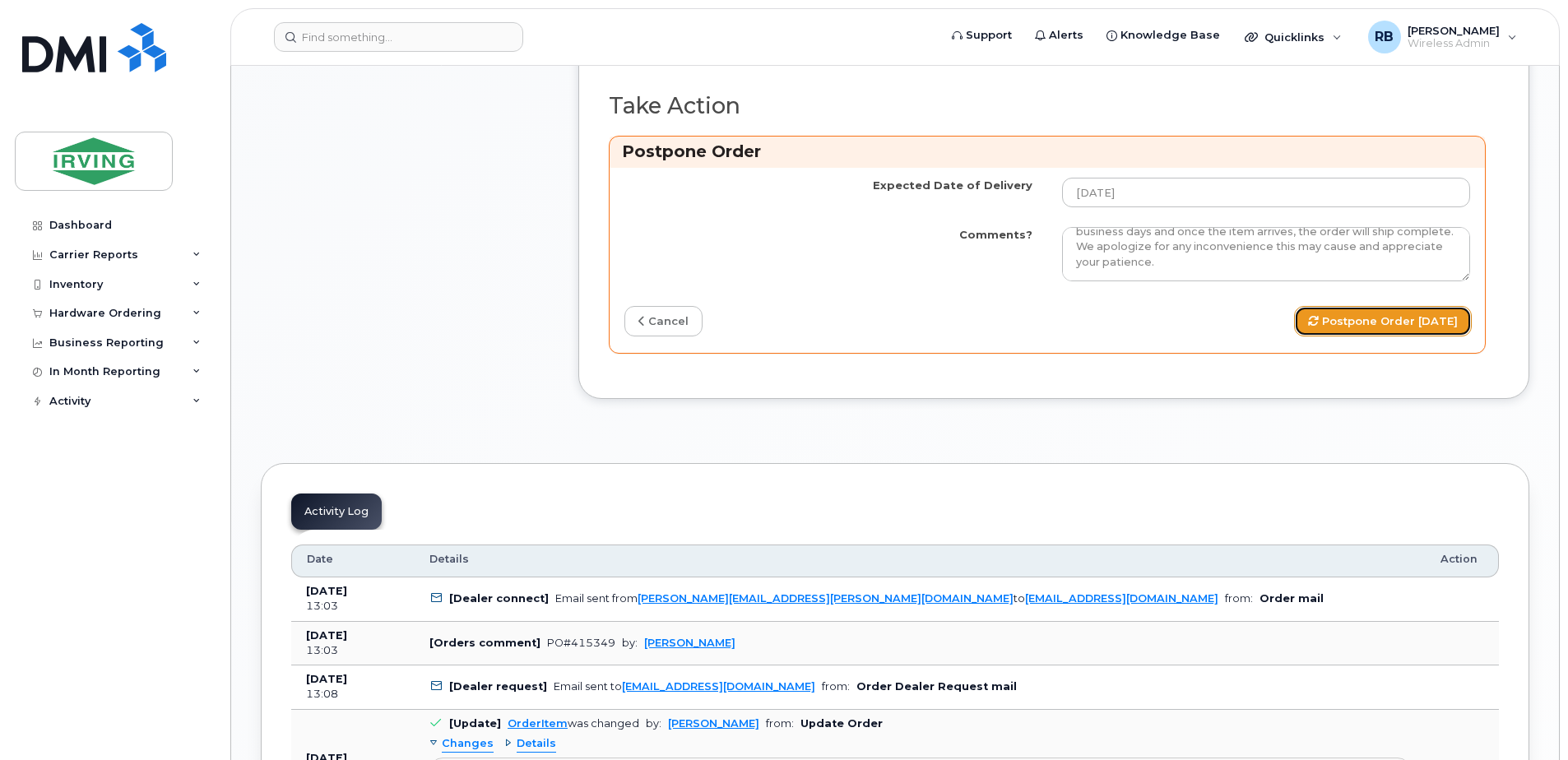
click at [1316, 336] on button "Postpone Order 2025-10-08" at bounding box center [1382, 321] width 177 height 31
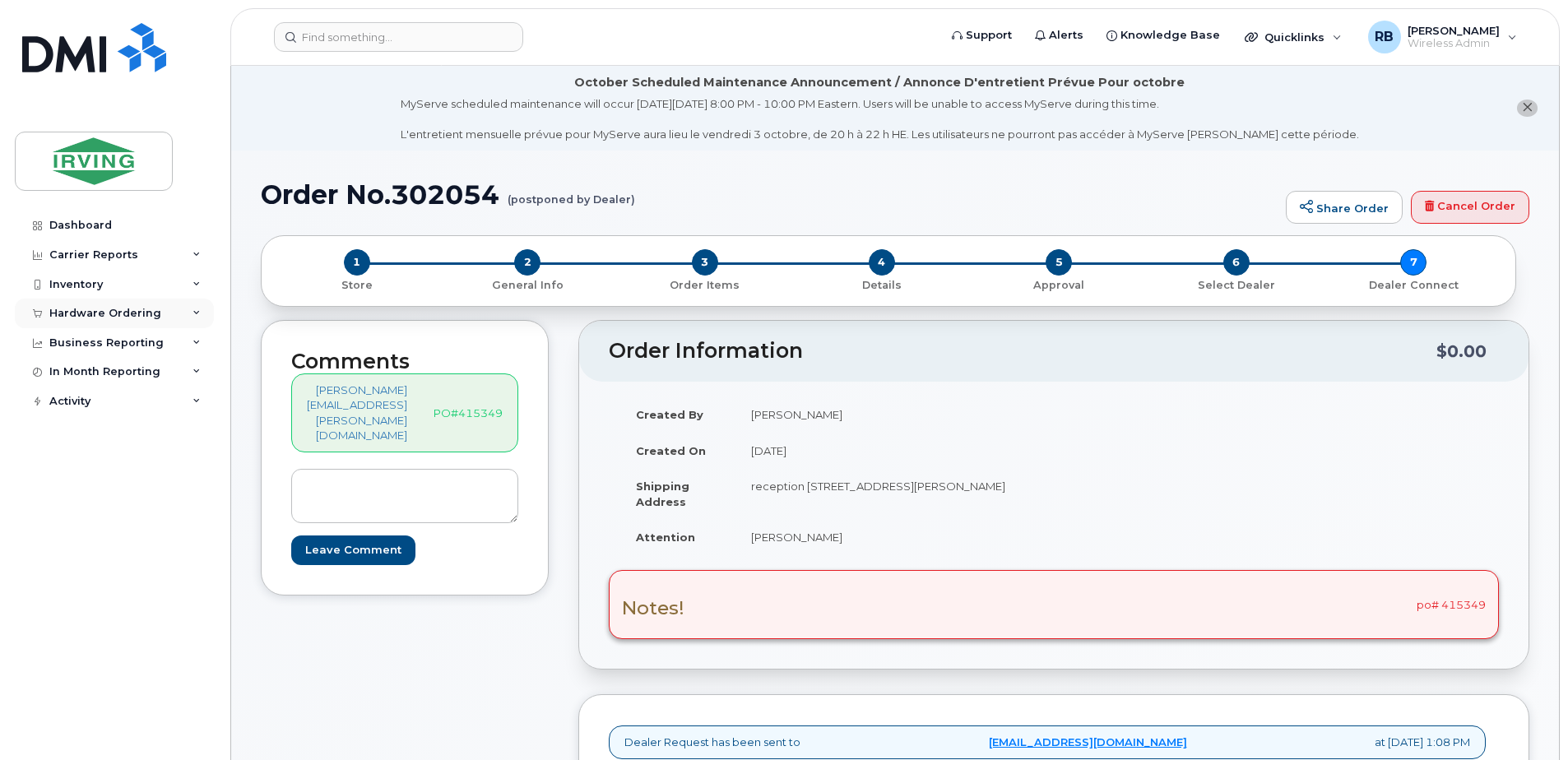
click at [50, 312] on div "Hardware Ordering" at bounding box center [105, 313] width 112 height 14
click at [61, 371] on div "Orders" at bounding box center [76, 374] width 40 height 14
